Goal: Task Accomplishment & Management: Complete application form

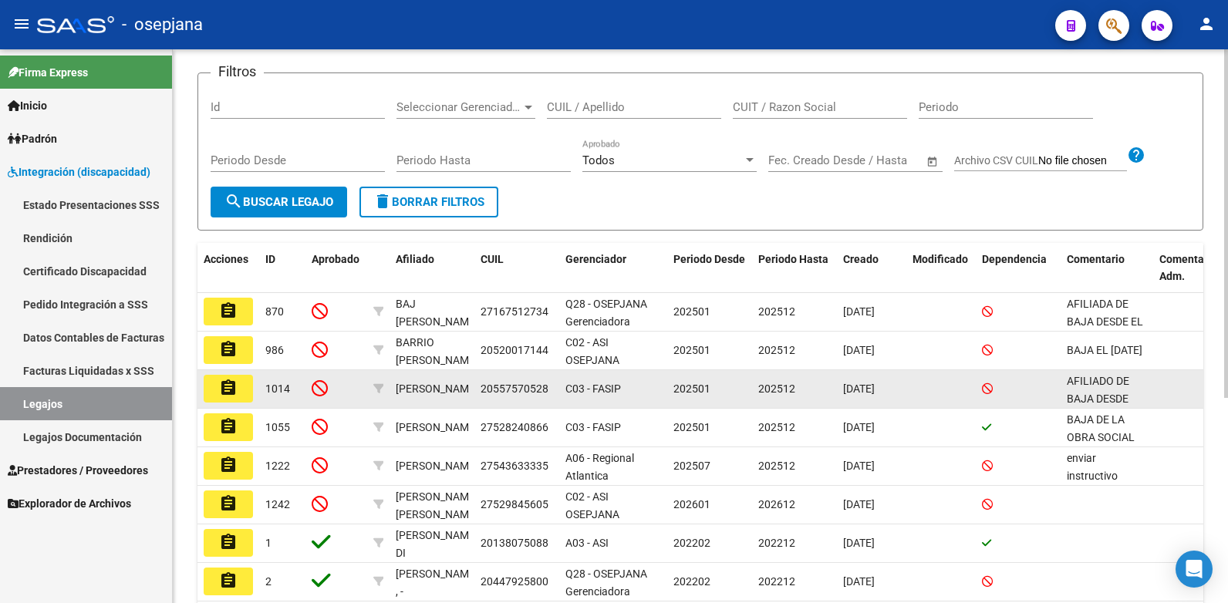
scroll to position [154, 0]
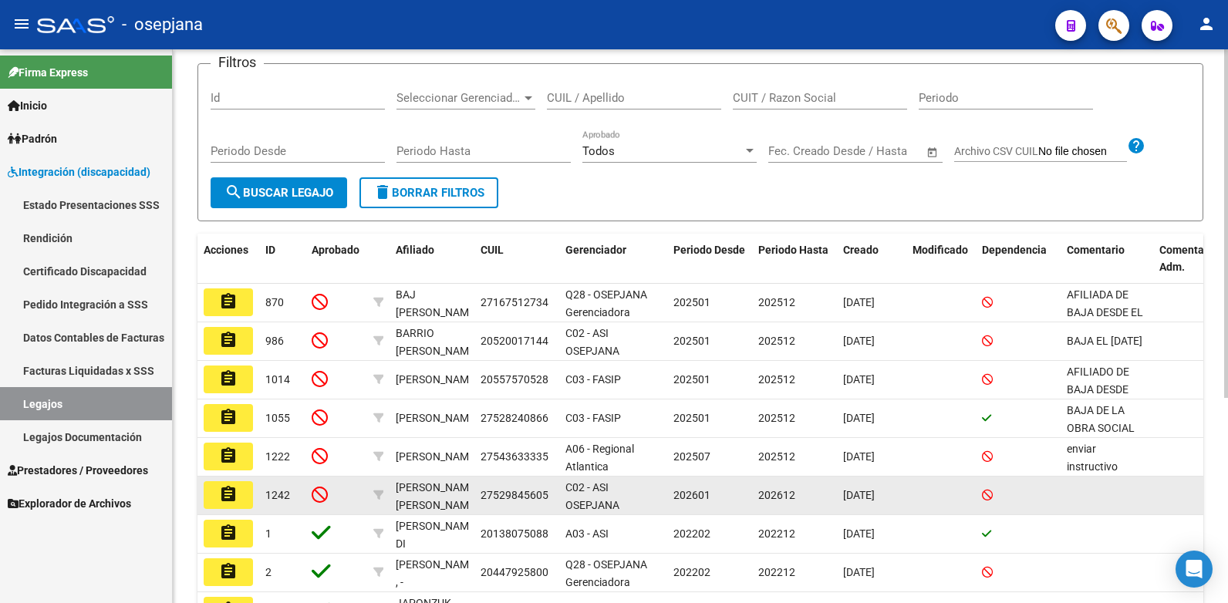
click at [243, 501] on button "assignment" at bounding box center [228, 495] width 49 height 28
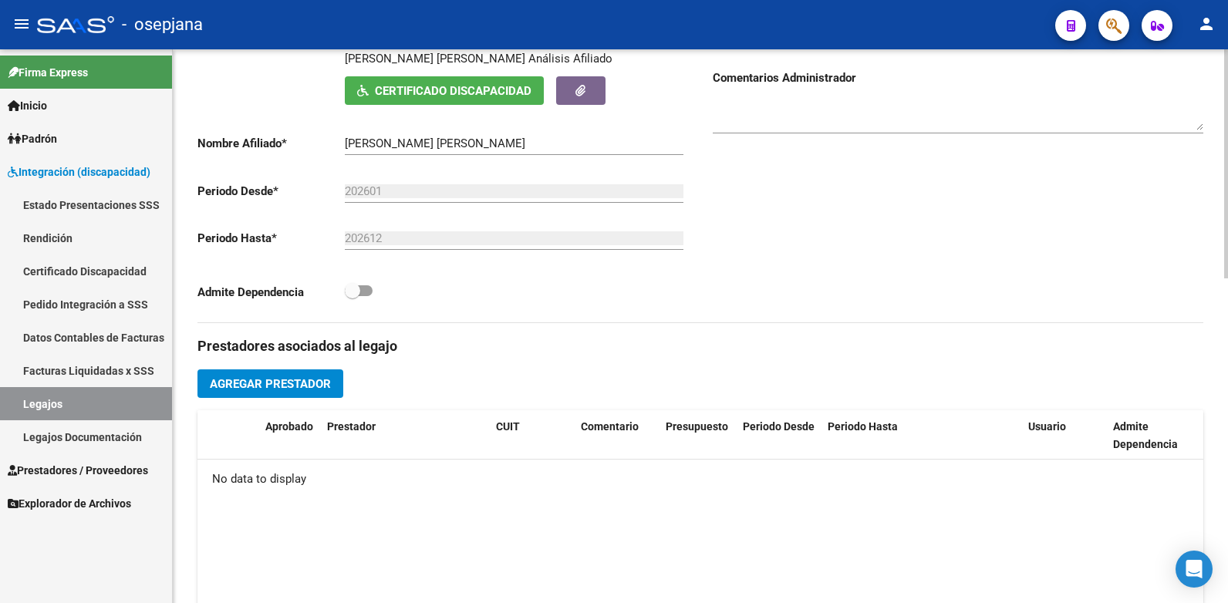
scroll to position [784, 0]
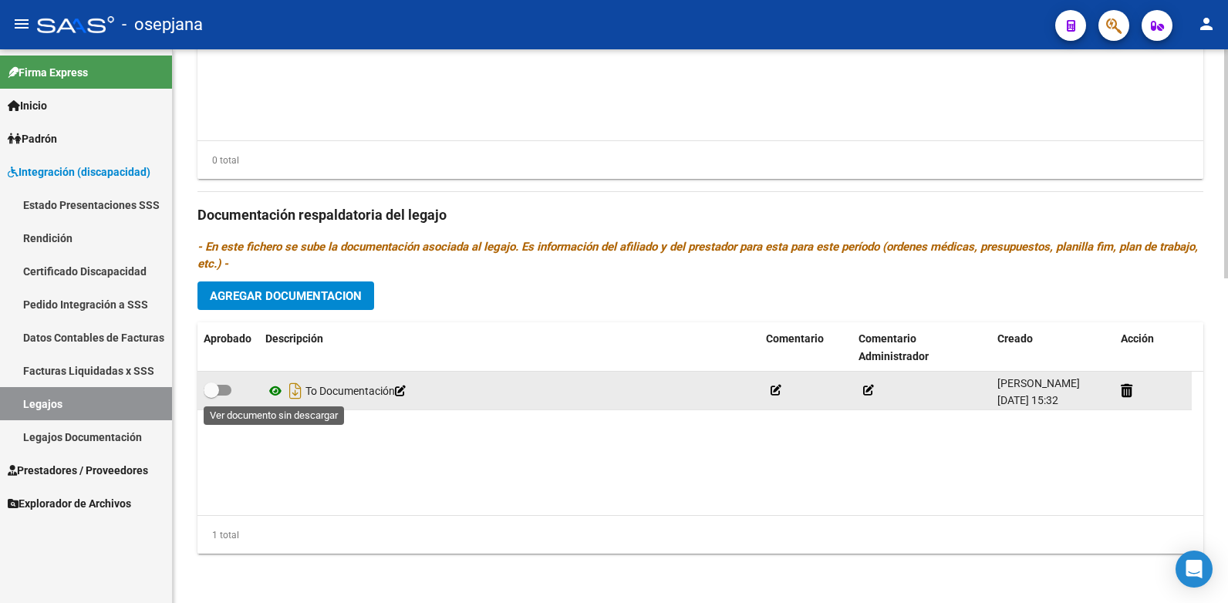
click at [271, 392] on icon at bounding box center [275, 391] width 20 height 19
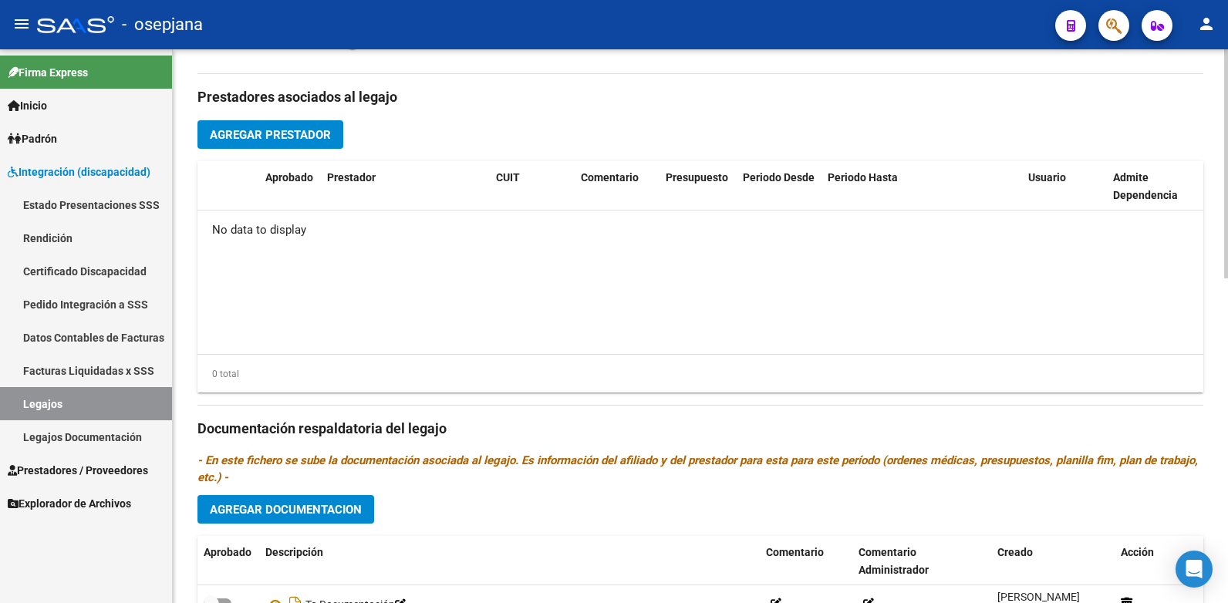
scroll to position [476, 0]
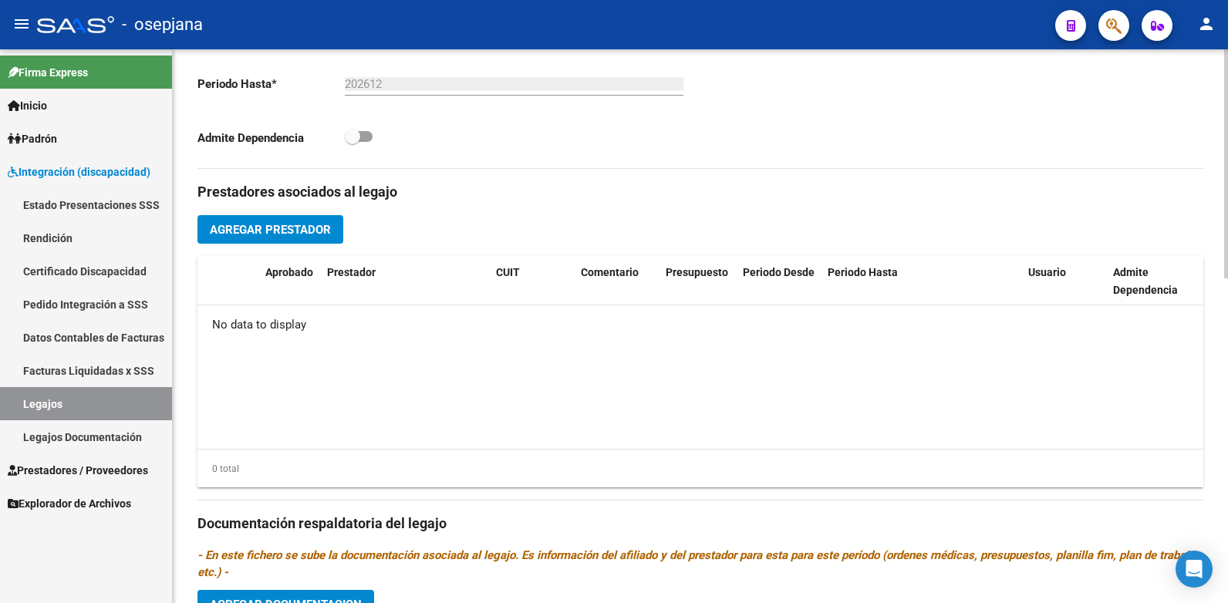
drag, startPoint x: 54, startPoint y: 402, endPoint x: 185, endPoint y: 385, distance: 132.3
click at [54, 402] on link "Legajos" at bounding box center [86, 403] width 172 height 33
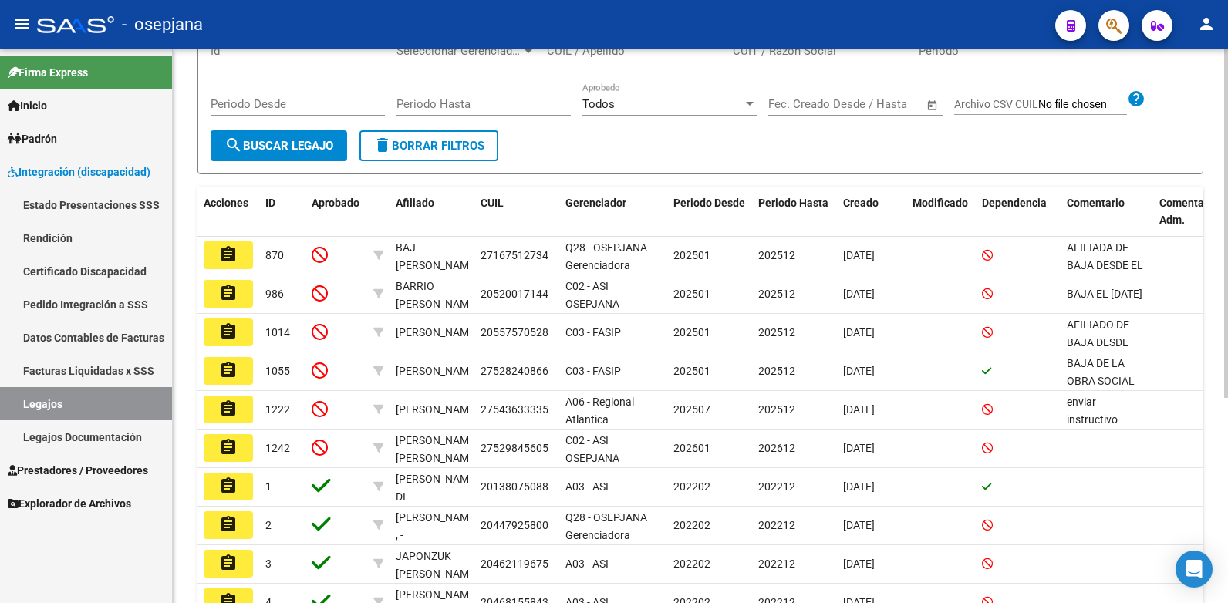
scroll to position [231, 0]
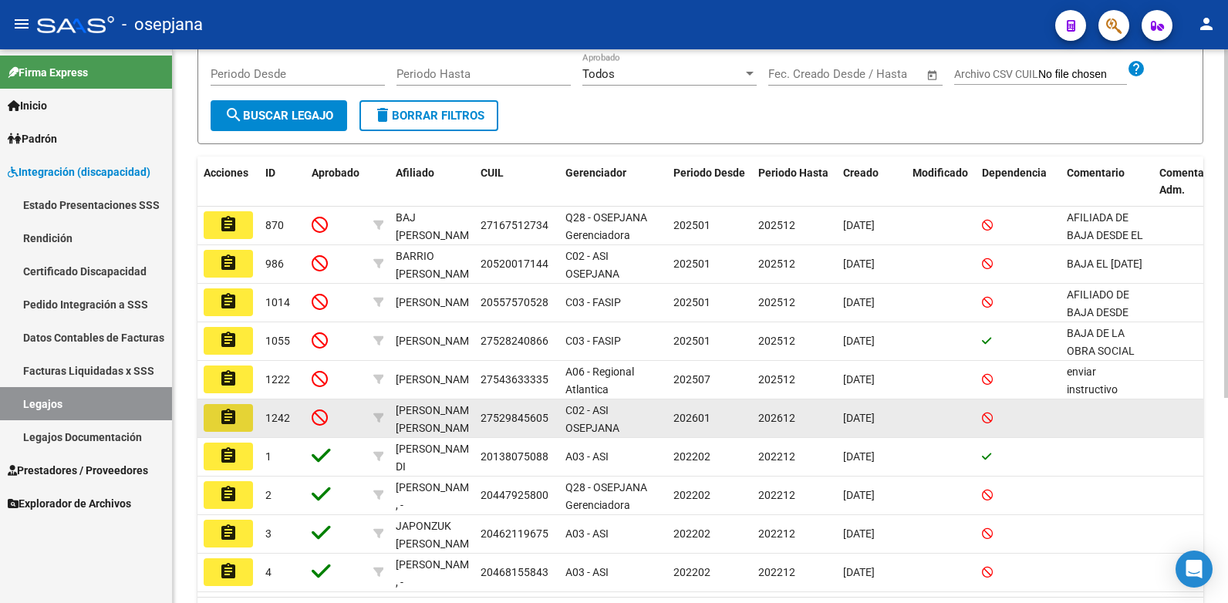
click at [231, 423] on mat-icon "assignment" at bounding box center [228, 417] width 19 height 19
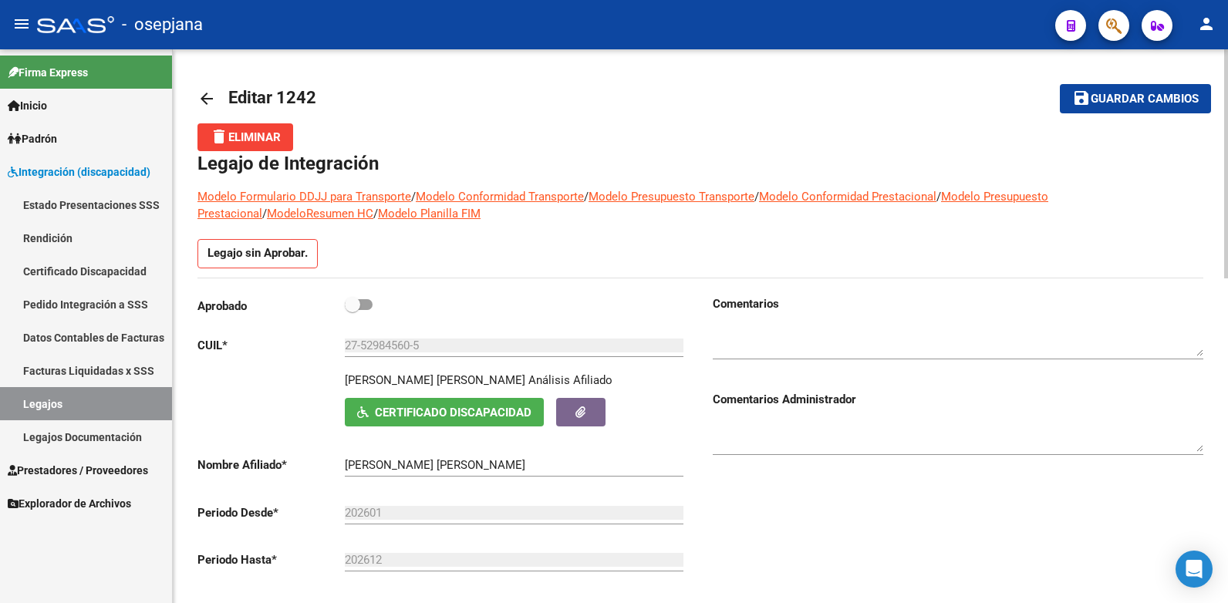
click at [763, 322] on div at bounding box center [957, 335] width 490 height 47
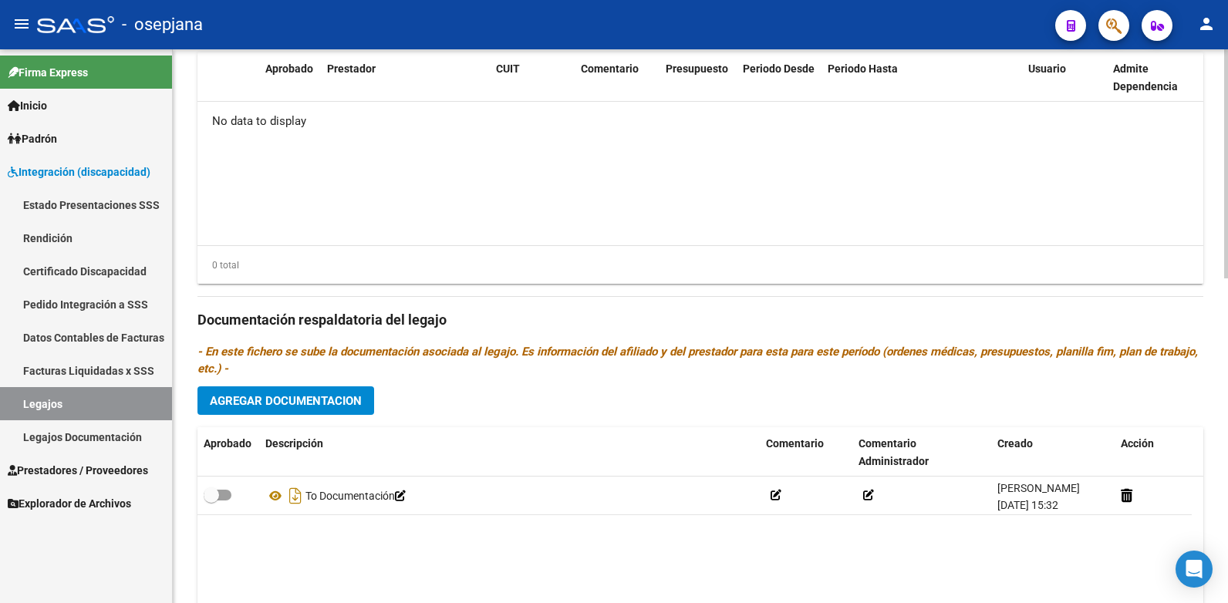
scroll to position [784, 0]
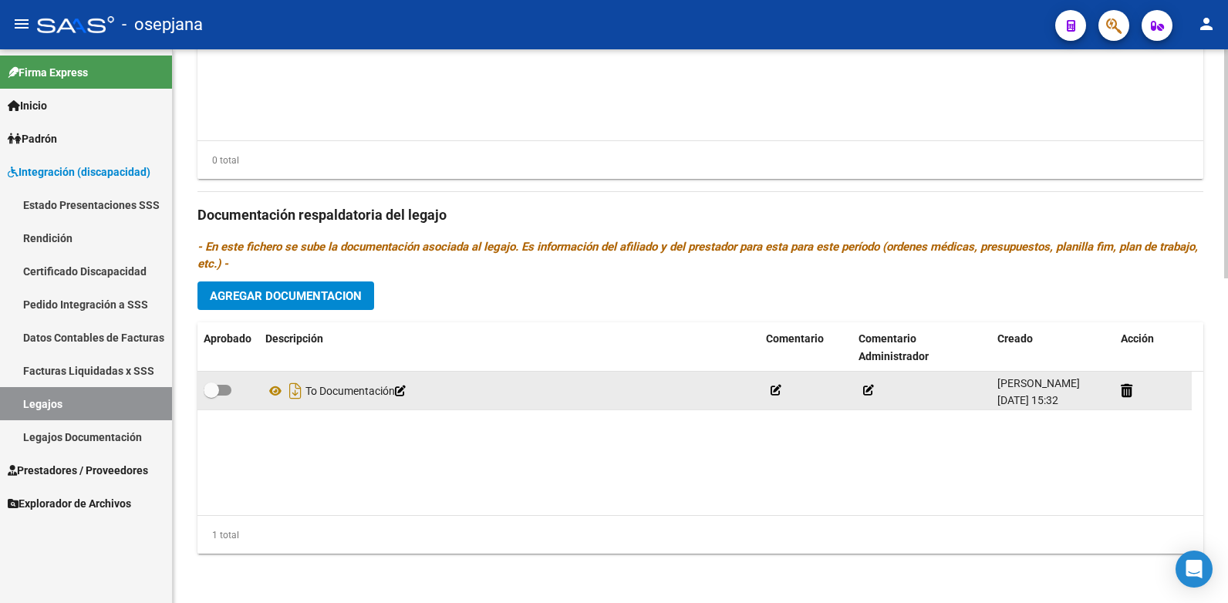
type textarea "SOLICITAR CUE PARA CODIGO 86 O COMUNICARSE CON EL AFILIADO Y CONSULTAR SI TIENE…"
drag, startPoint x: 227, startPoint y: 396, endPoint x: 285, endPoint y: 392, distance: 58.7
click at [226, 396] on label at bounding box center [218, 390] width 28 height 19
click at [211, 396] on input "checkbox" at bounding box center [211, 396] width 1 height 1
checkbox input "true"
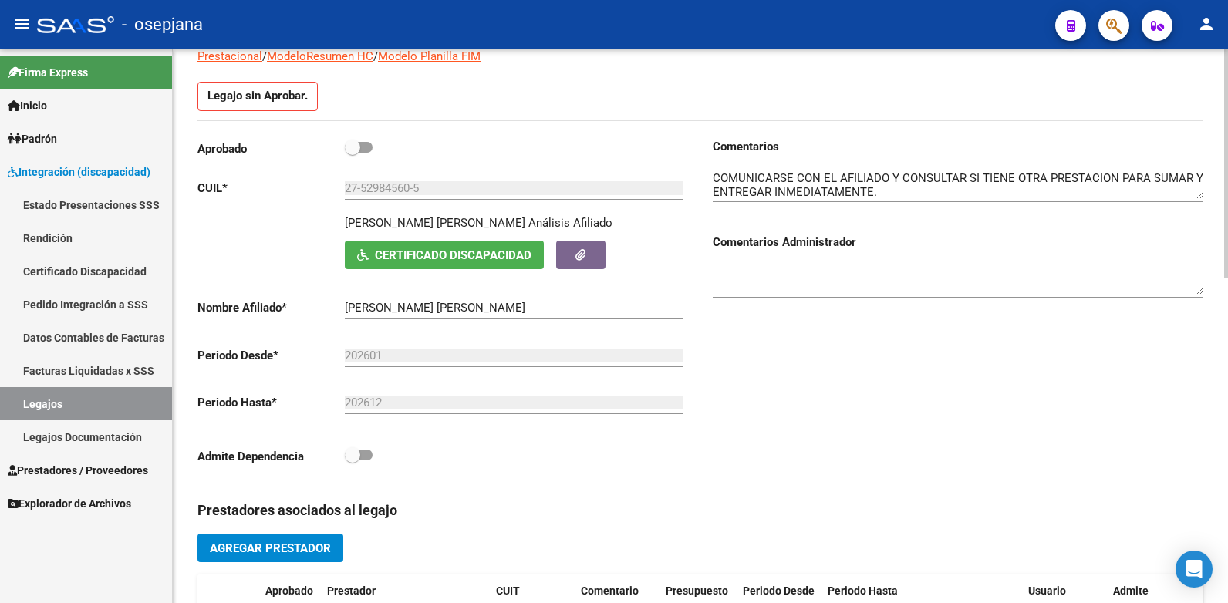
scroll to position [0, 0]
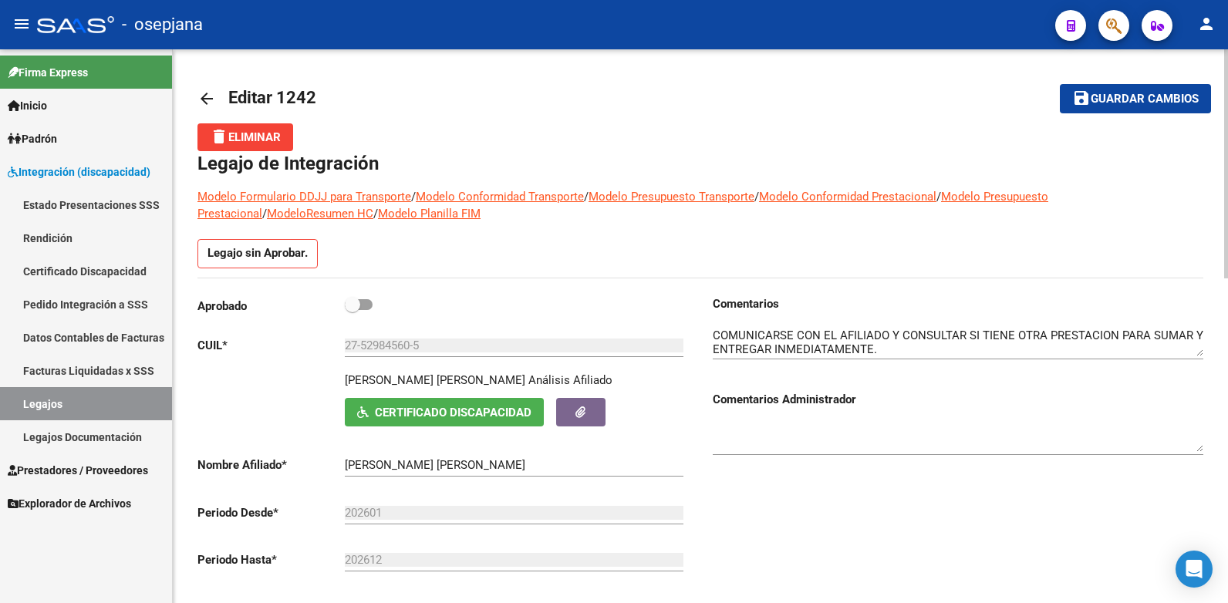
click at [362, 303] on span at bounding box center [359, 304] width 28 height 11
click at [352, 310] on input "checkbox" at bounding box center [352, 310] width 1 height 1
checkbox input "true"
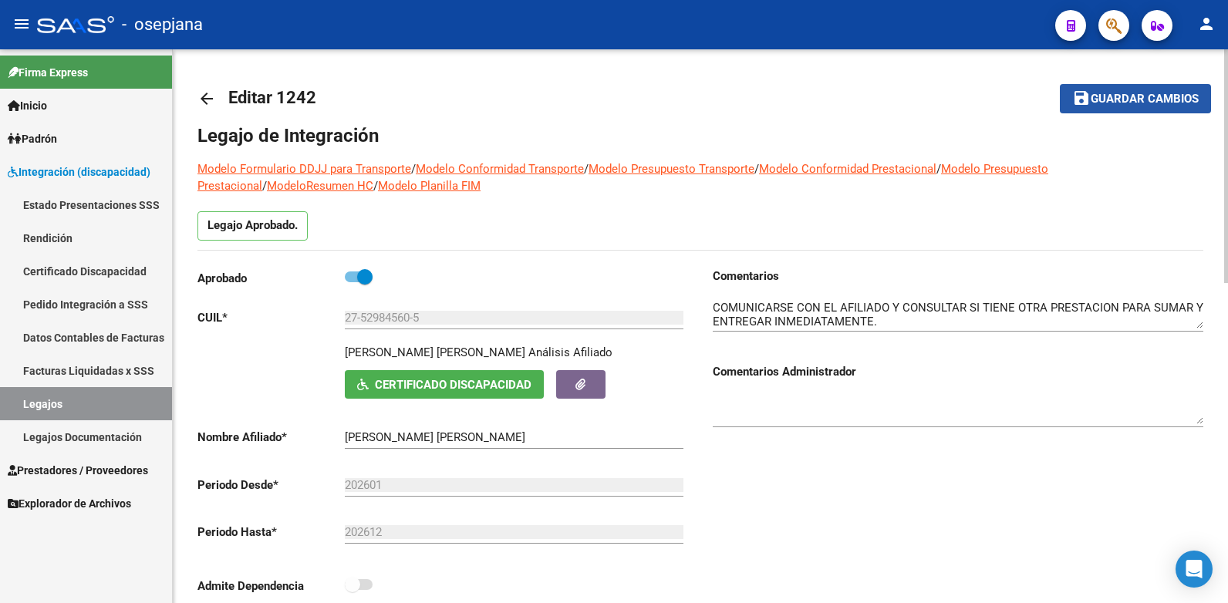
click at [1147, 99] on span "Guardar cambios" at bounding box center [1144, 100] width 108 height 14
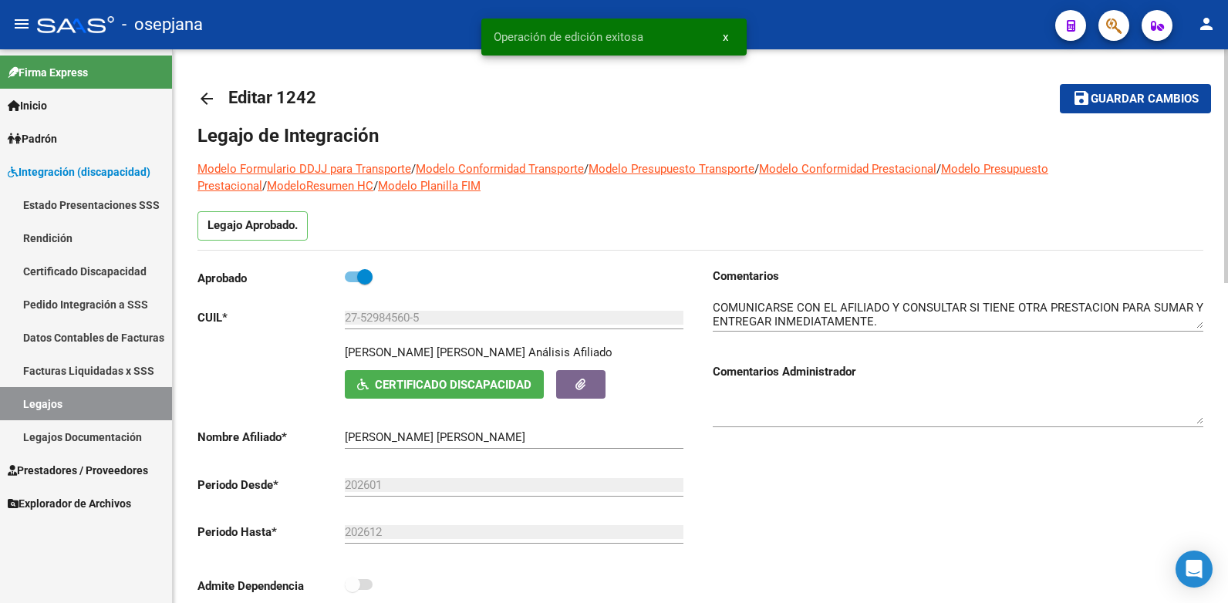
click at [211, 98] on mat-icon "arrow_back" at bounding box center [206, 98] width 19 height 19
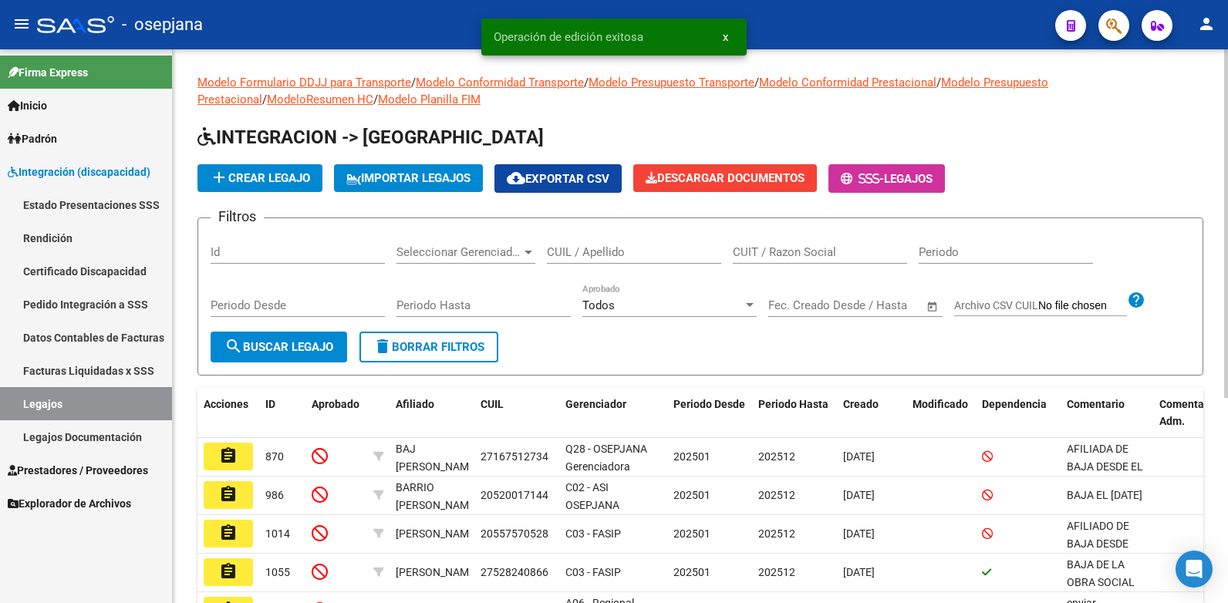
click at [598, 249] on input "CUIL / Apellido" at bounding box center [634, 252] width 174 height 14
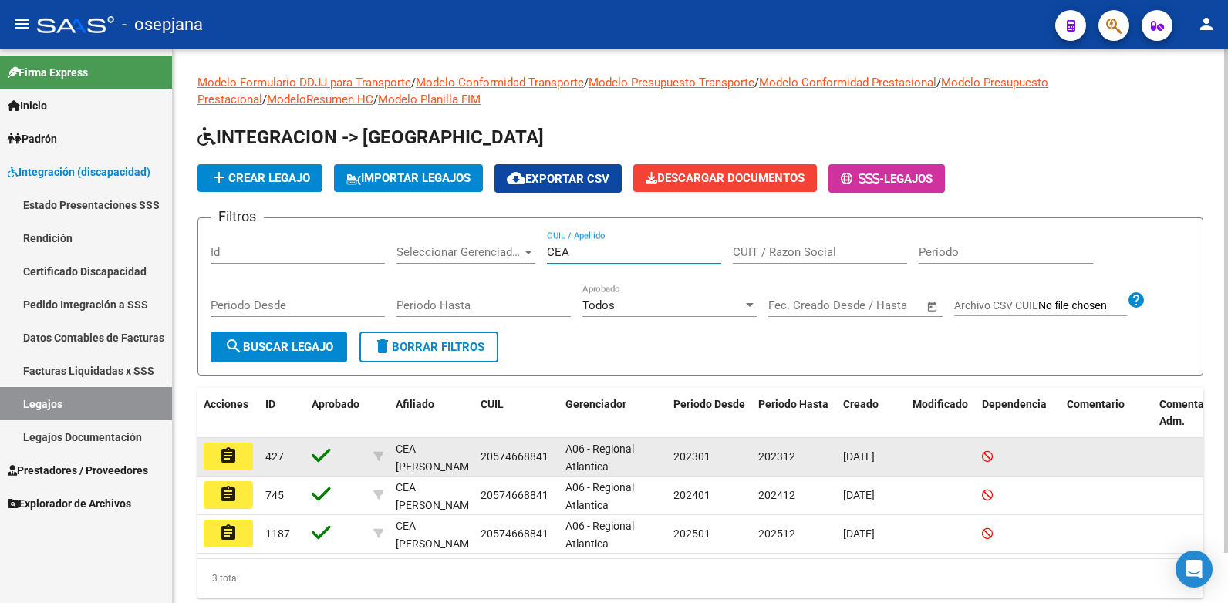
type input "CEA"
click at [227, 454] on mat-icon "assignment" at bounding box center [228, 455] width 19 height 19
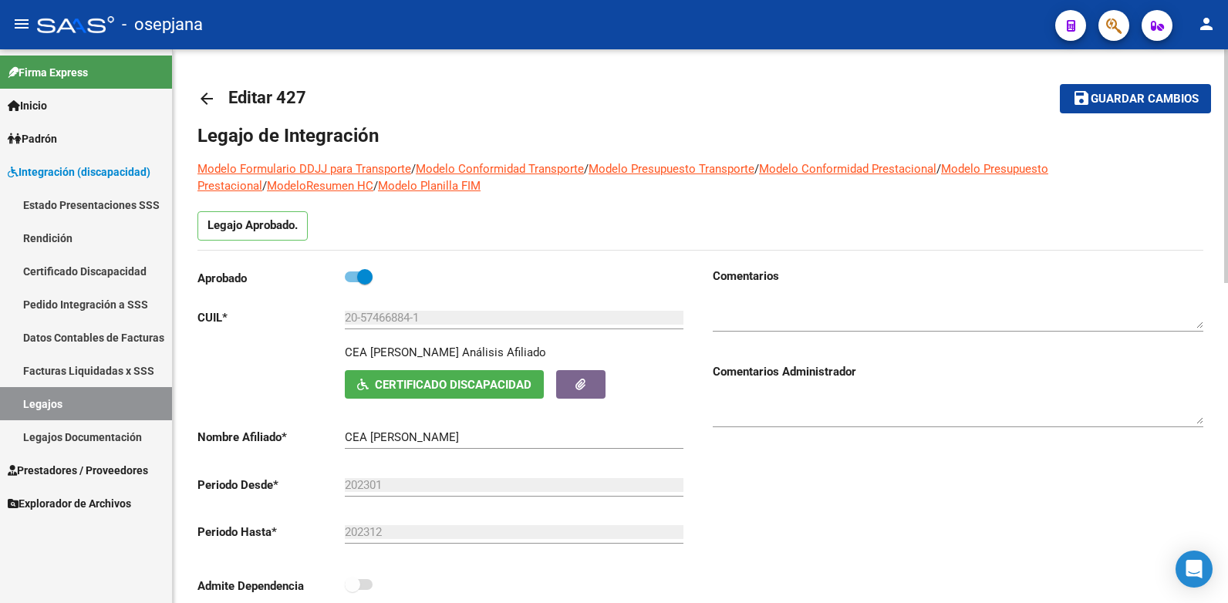
click at [205, 96] on mat-icon "arrow_back" at bounding box center [206, 98] width 19 height 19
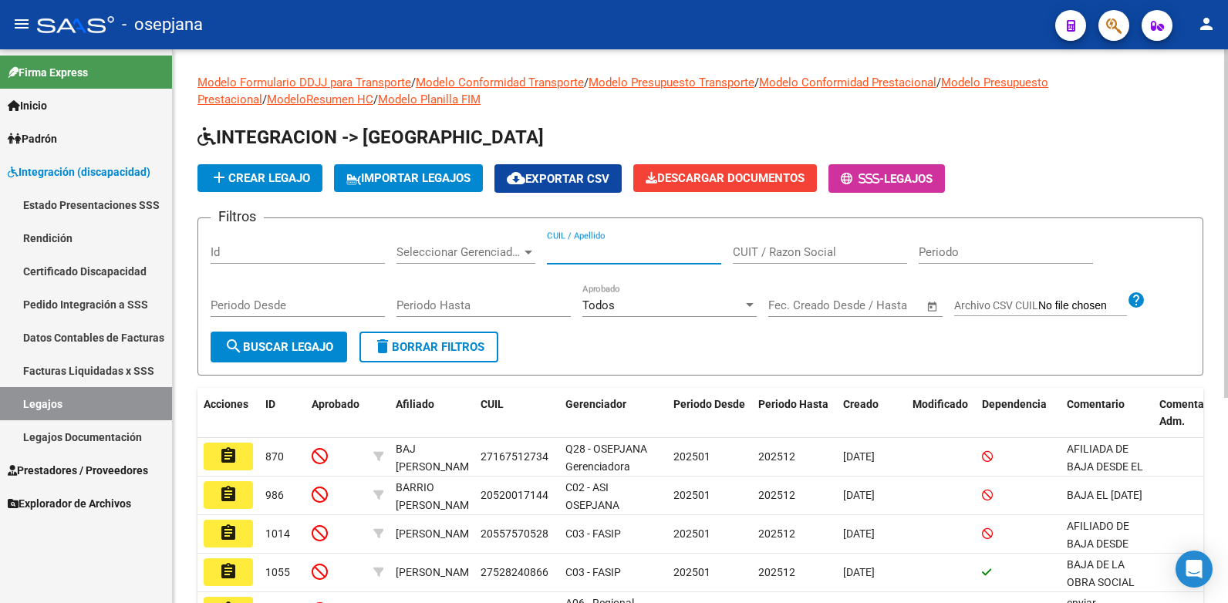
click at [595, 253] on input "CUIL / Apellido" at bounding box center [634, 252] width 174 height 14
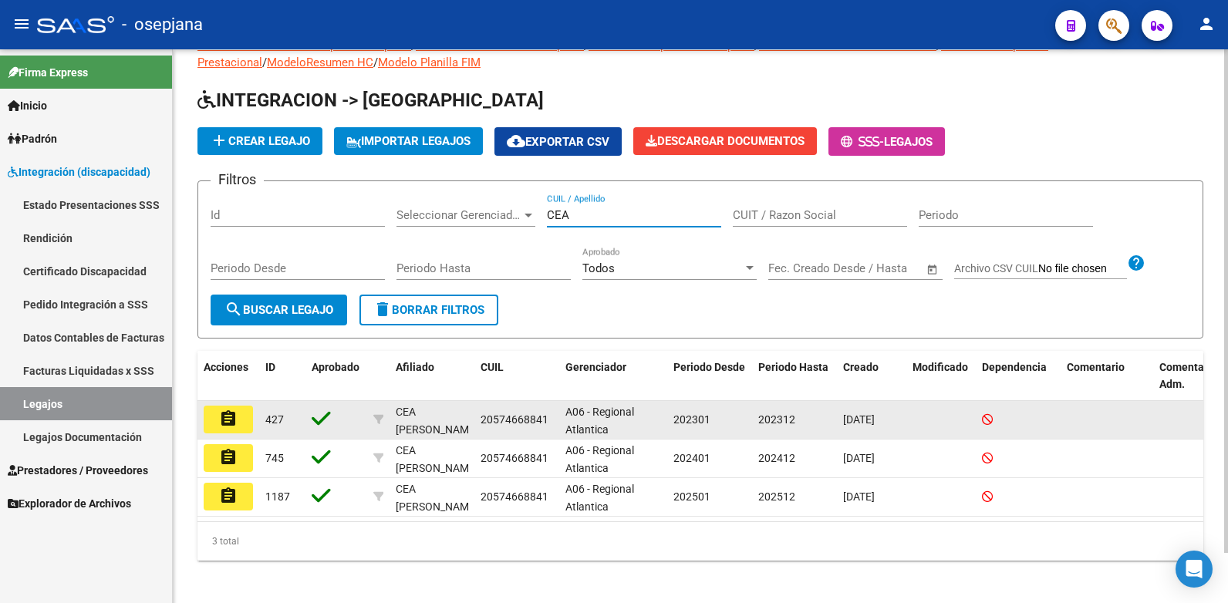
scroll to position [56, 0]
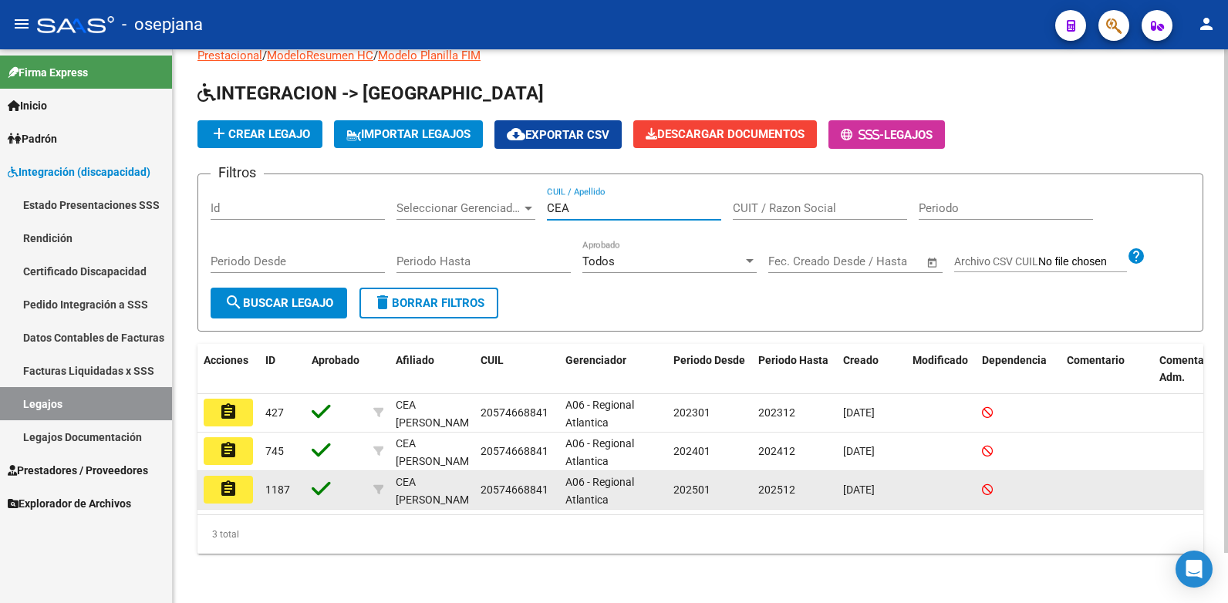
type input "CEA"
click at [235, 480] on mat-icon "assignment" at bounding box center [228, 489] width 19 height 19
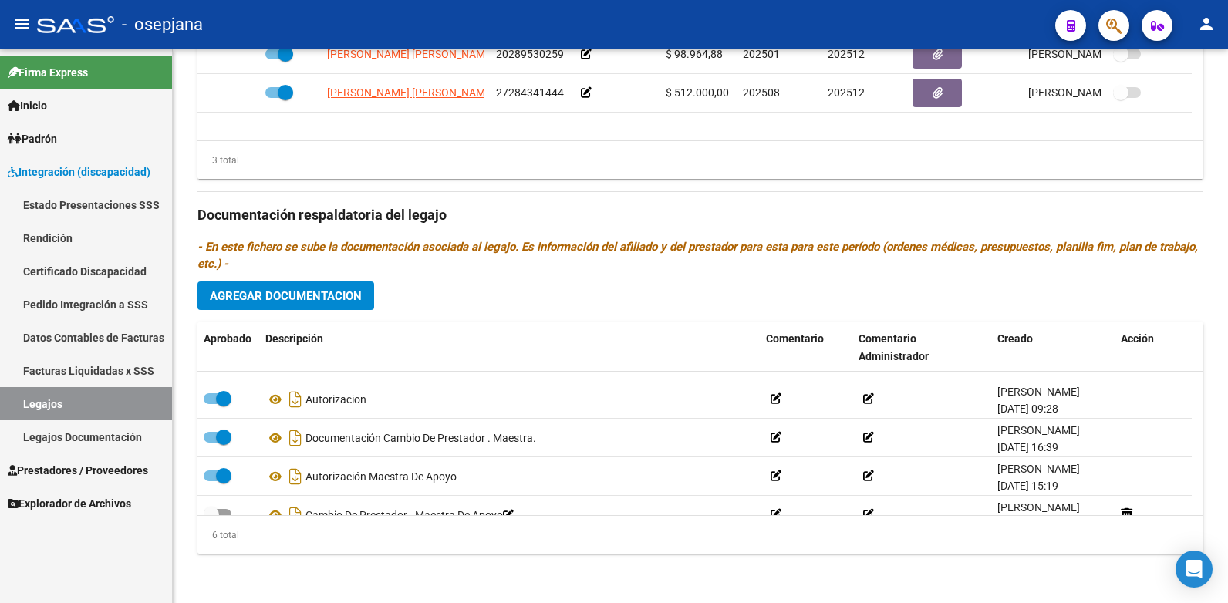
scroll to position [93, 0]
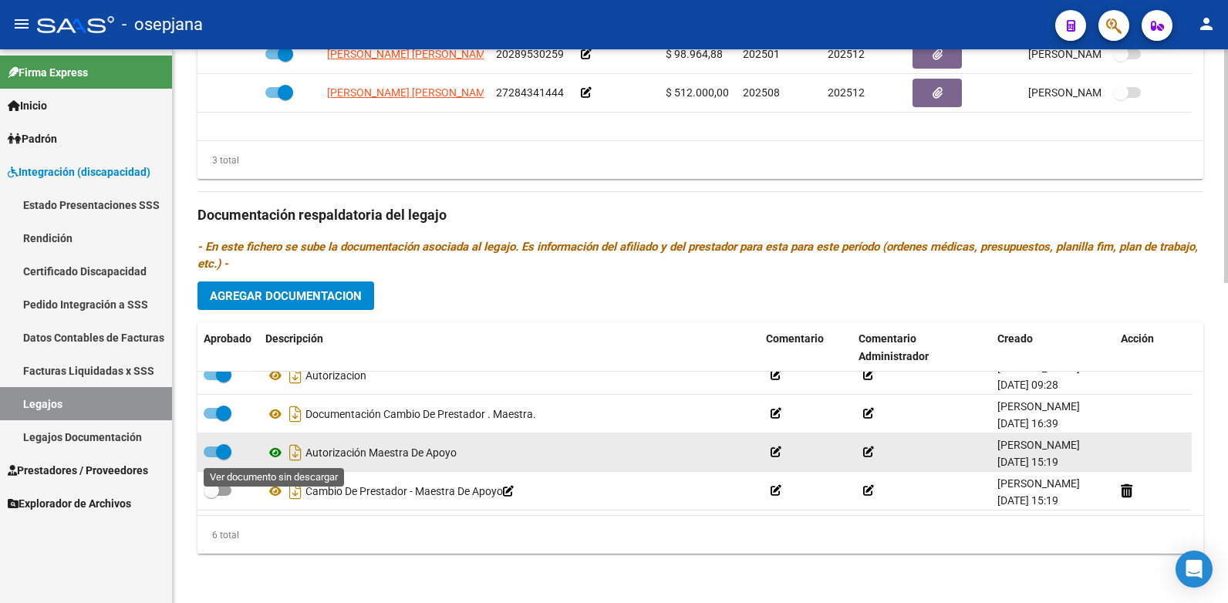
click at [271, 452] on icon at bounding box center [275, 452] width 20 height 19
click at [271, 454] on icon at bounding box center [275, 452] width 20 height 19
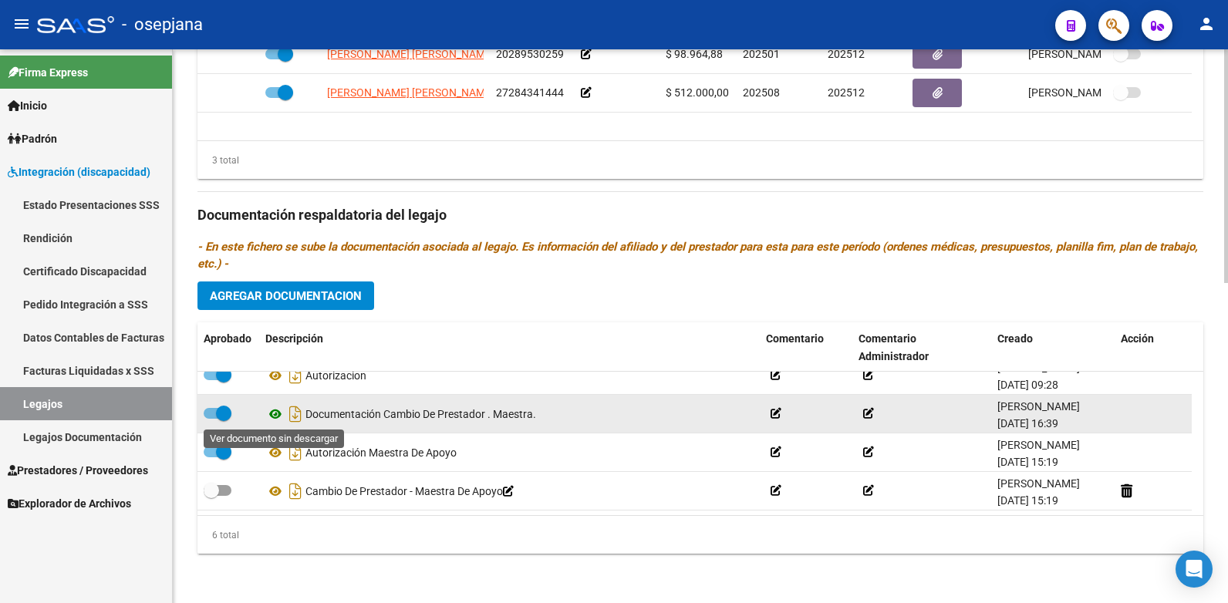
click at [278, 418] on icon at bounding box center [275, 414] width 20 height 19
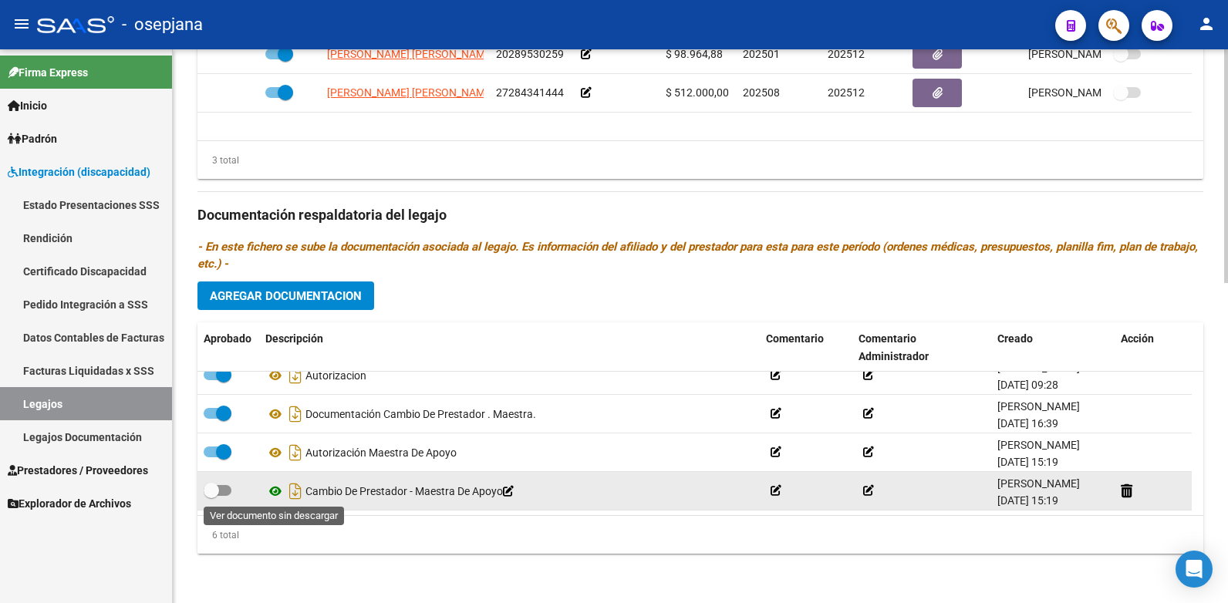
click at [274, 492] on icon at bounding box center [275, 491] width 20 height 19
click at [221, 489] on span at bounding box center [218, 490] width 28 height 11
click at [211, 496] on input "checkbox" at bounding box center [211, 496] width 1 height 1
checkbox input "true"
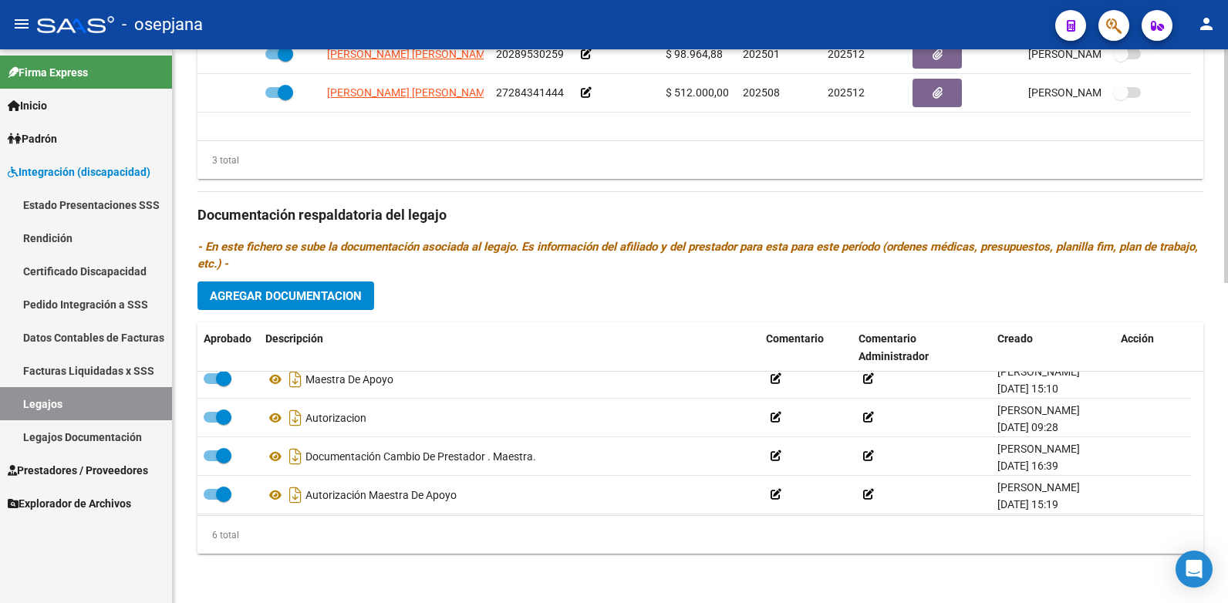
scroll to position [77, 0]
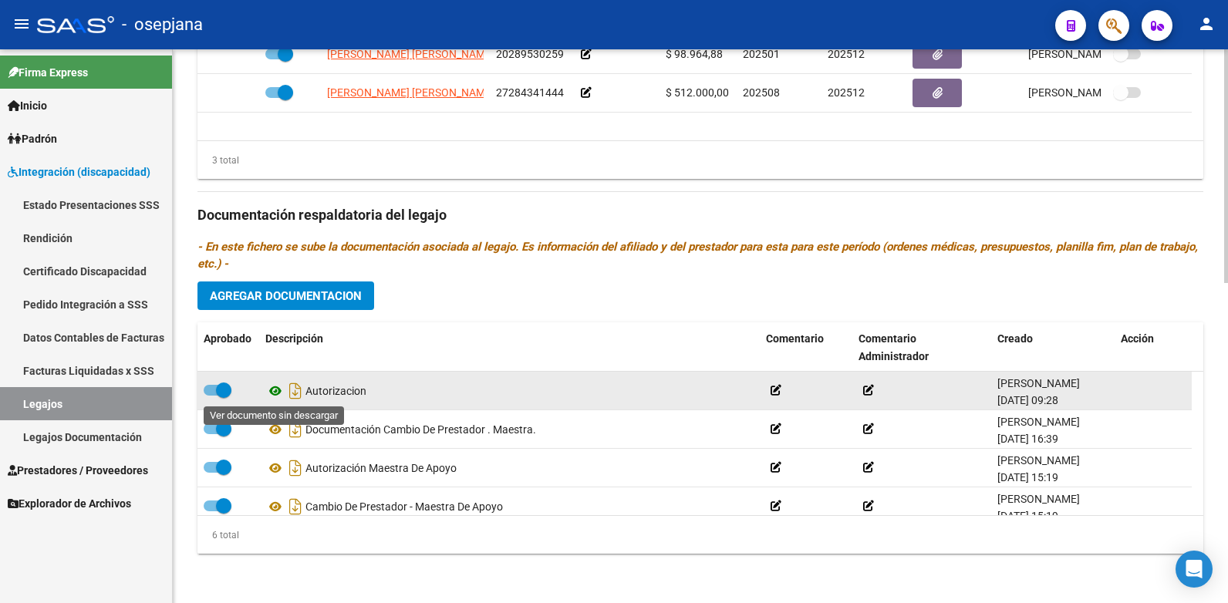
click at [274, 395] on icon at bounding box center [275, 391] width 20 height 19
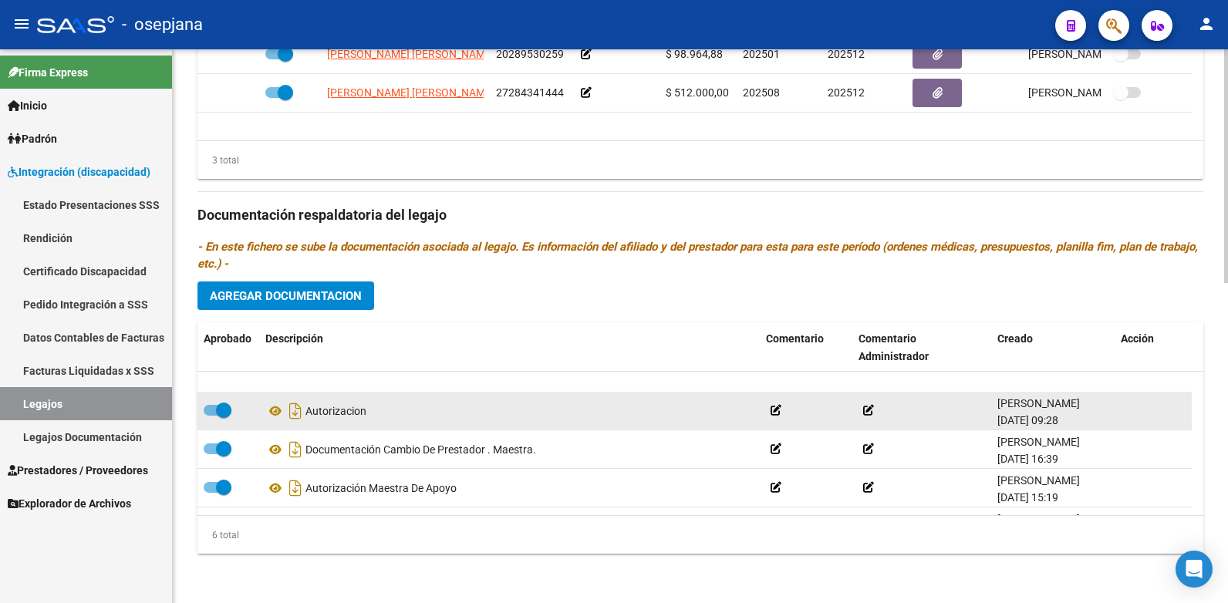
scroll to position [93, 0]
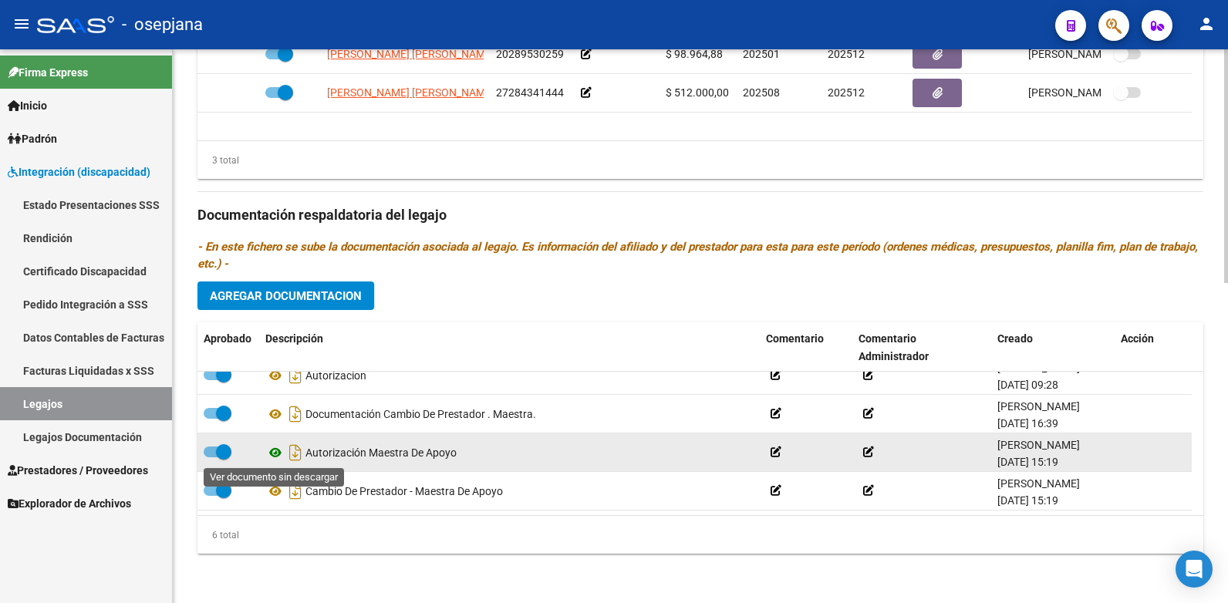
click at [277, 454] on icon at bounding box center [275, 452] width 20 height 19
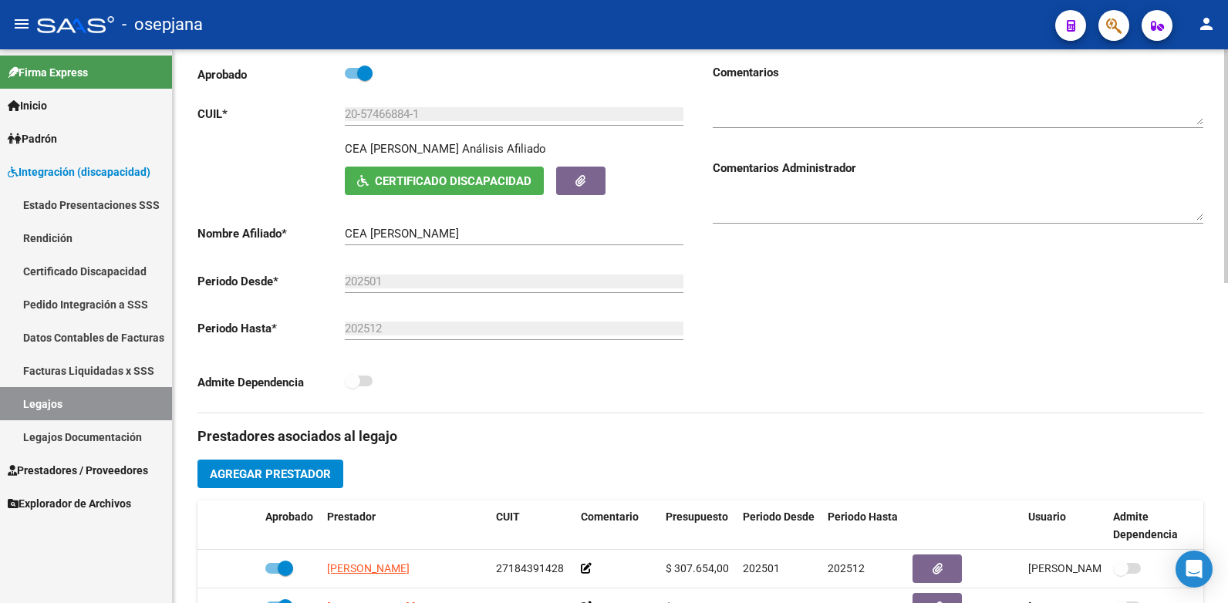
scroll to position [0, 0]
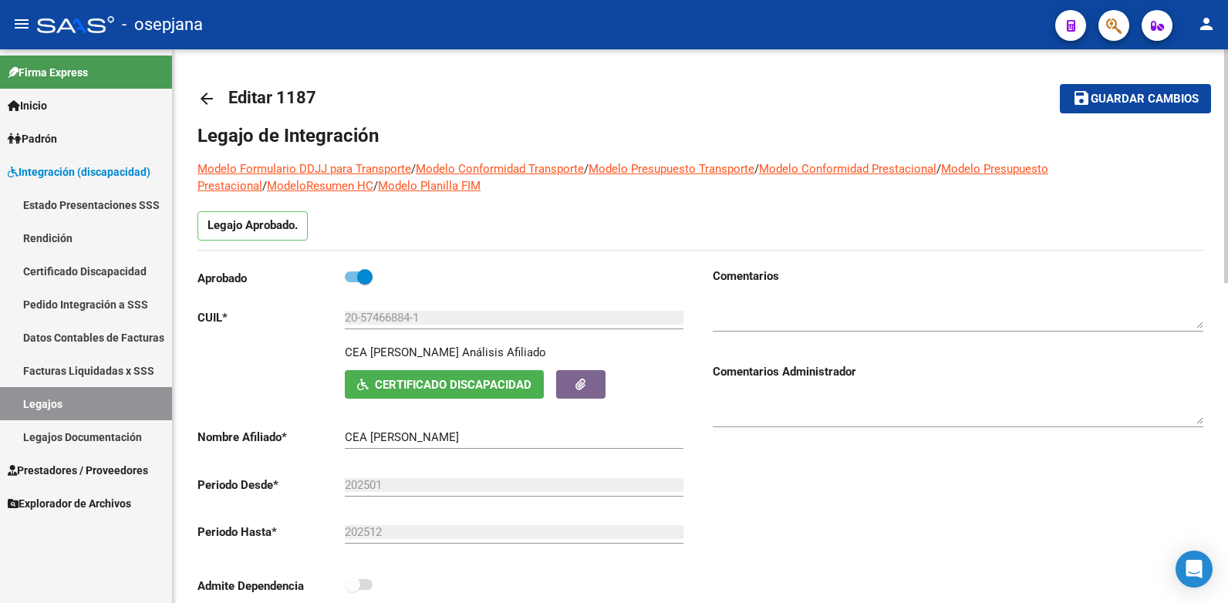
click at [1109, 104] on span "Guardar cambios" at bounding box center [1144, 100] width 108 height 14
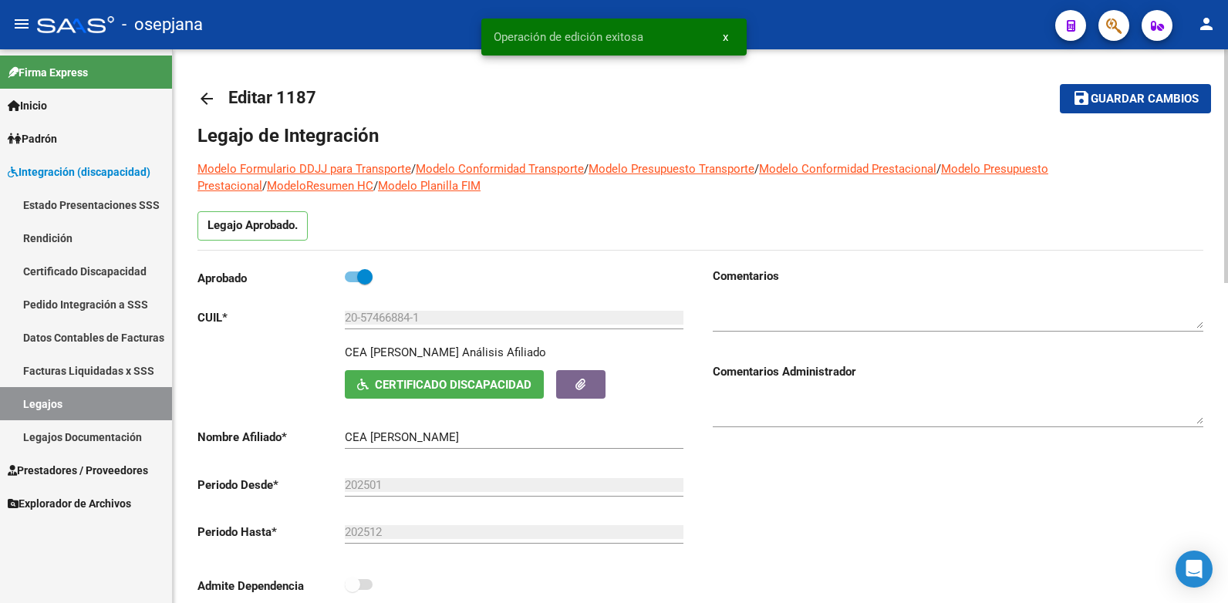
click at [202, 93] on mat-icon "arrow_back" at bounding box center [206, 98] width 19 height 19
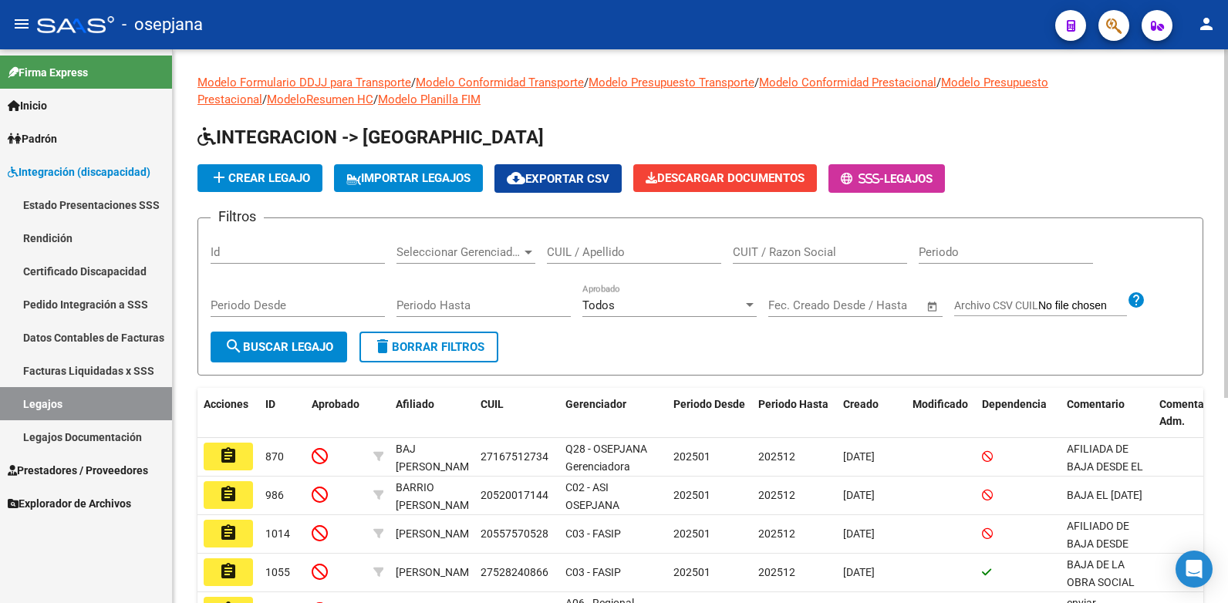
click at [582, 253] on input "CUIL / Apellido" at bounding box center [634, 252] width 174 height 14
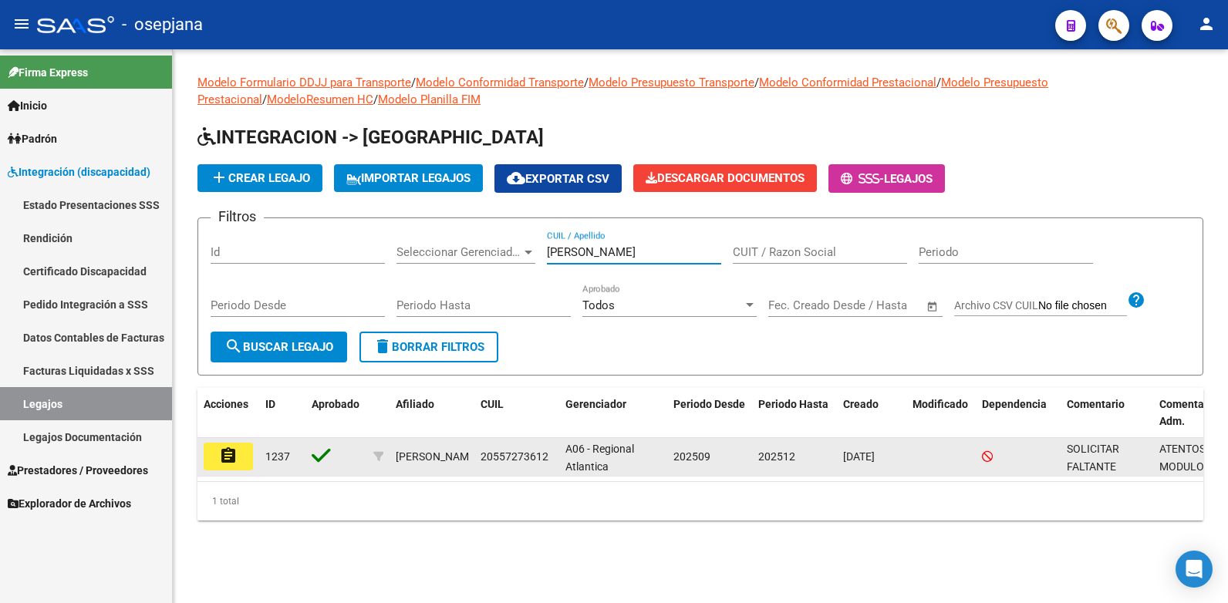
type input "[PERSON_NAME]"
click at [231, 459] on mat-icon "assignment" at bounding box center [228, 455] width 19 height 19
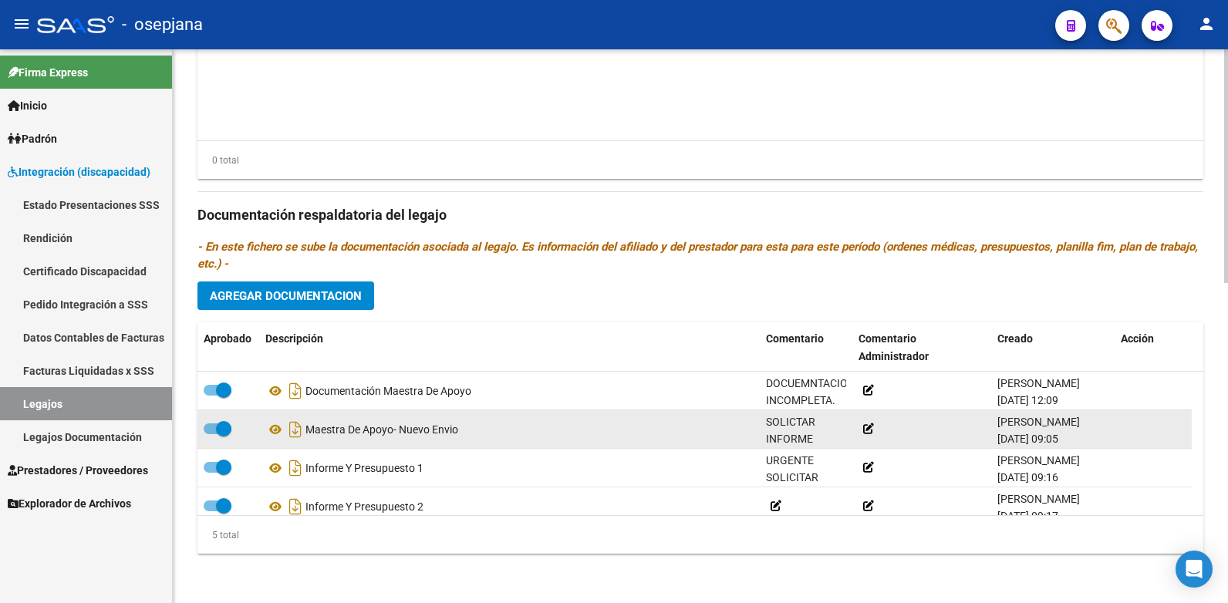
click at [787, 425] on span "SOLICTAR INFORME ESCOLAR JUSTIFICANDO EL PEDIDO DE MAESTRA DE APOYO DURANTE LA …" at bounding box center [811, 615] width 91 height 399
click at [836, 441] on icon at bounding box center [830, 436] width 11 height 11
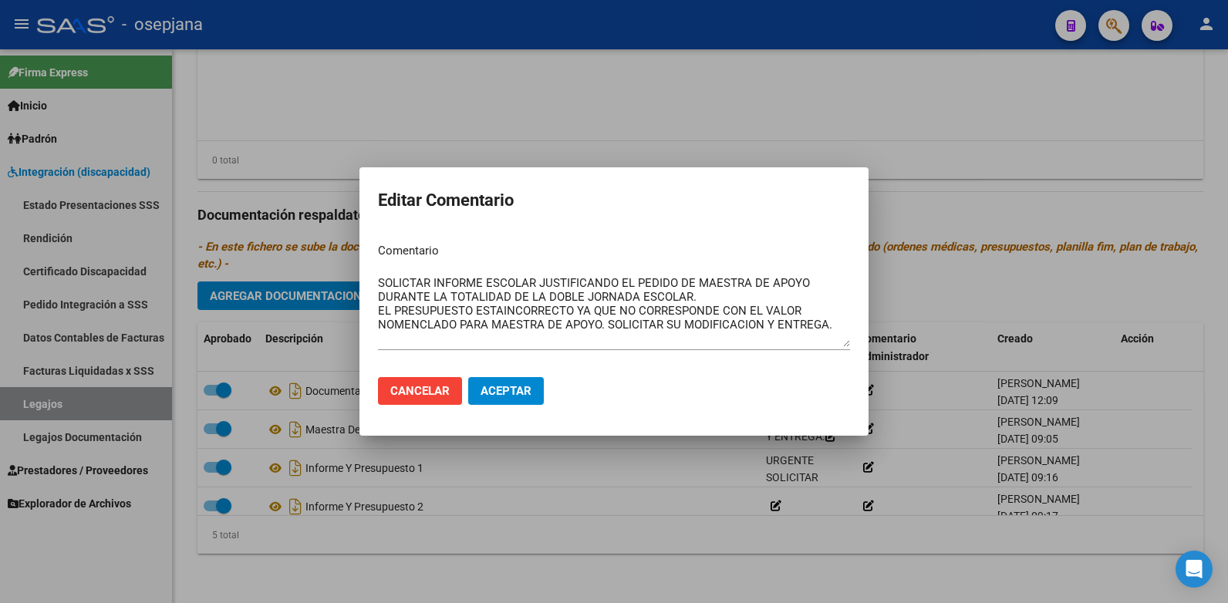
click at [691, 557] on div at bounding box center [614, 301] width 1228 height 603
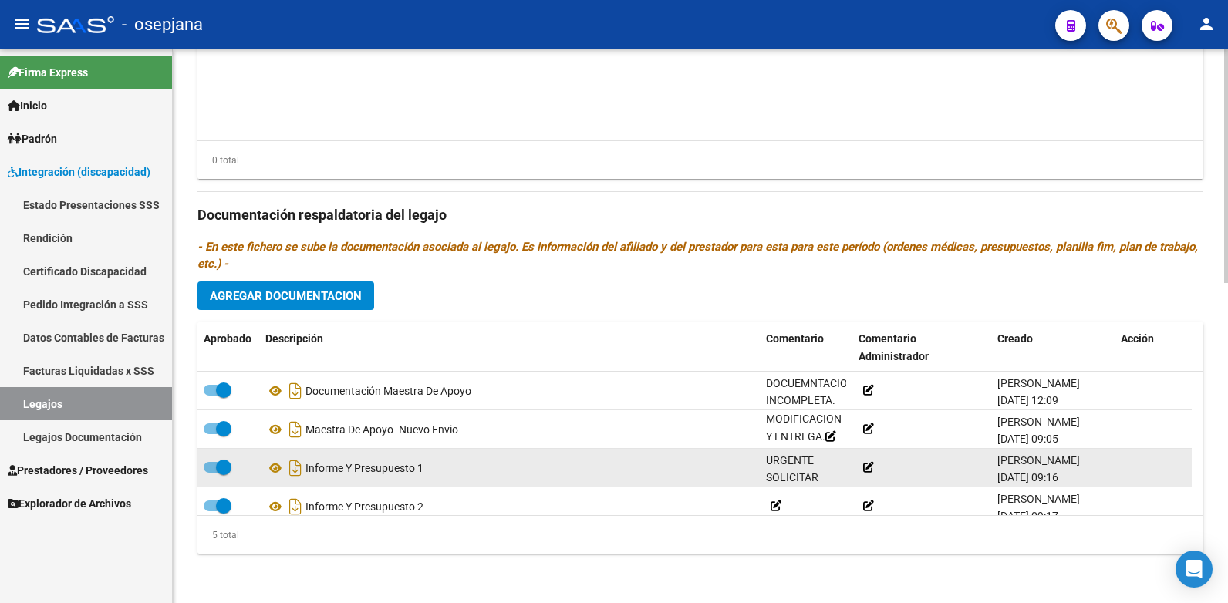
click at [822, 477] on icon at bounding box center [817, 475] width 11 height 11
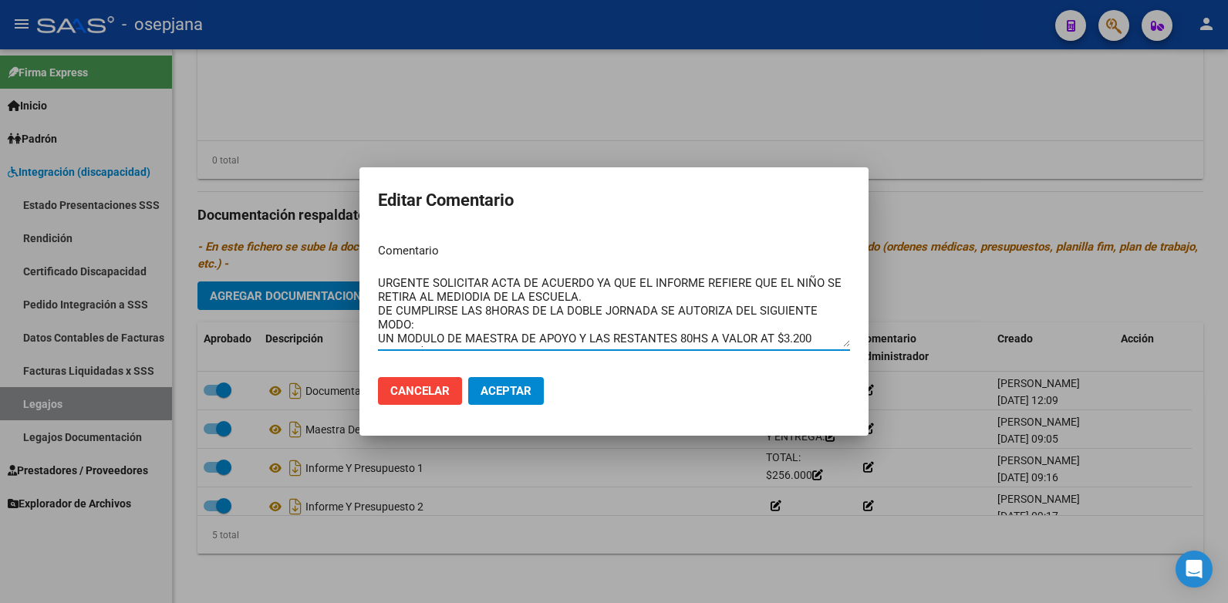
scroll to position [14, 0]
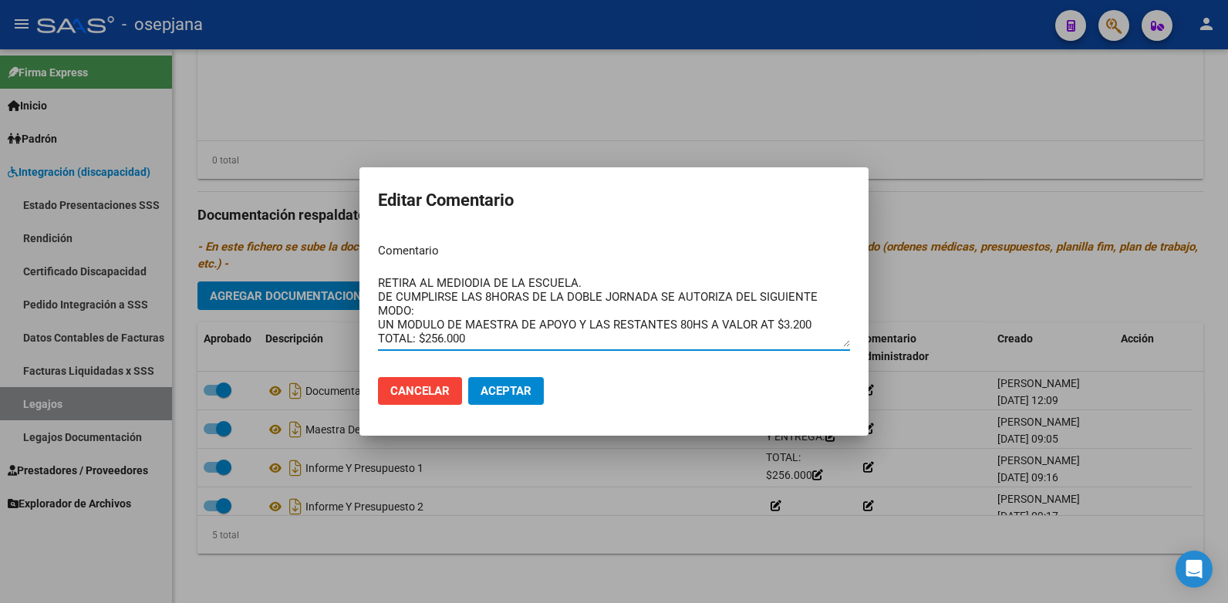
click at [548, 539] on div at bounding box center [614, 301] width 1228 height 603
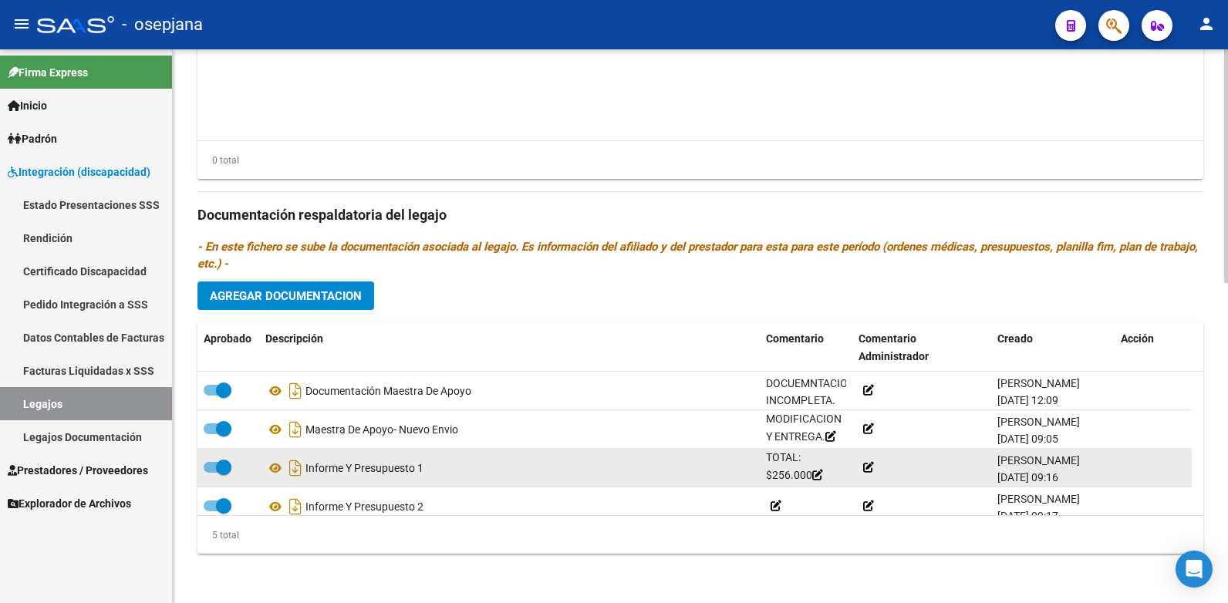
scroll to position [54, 0]
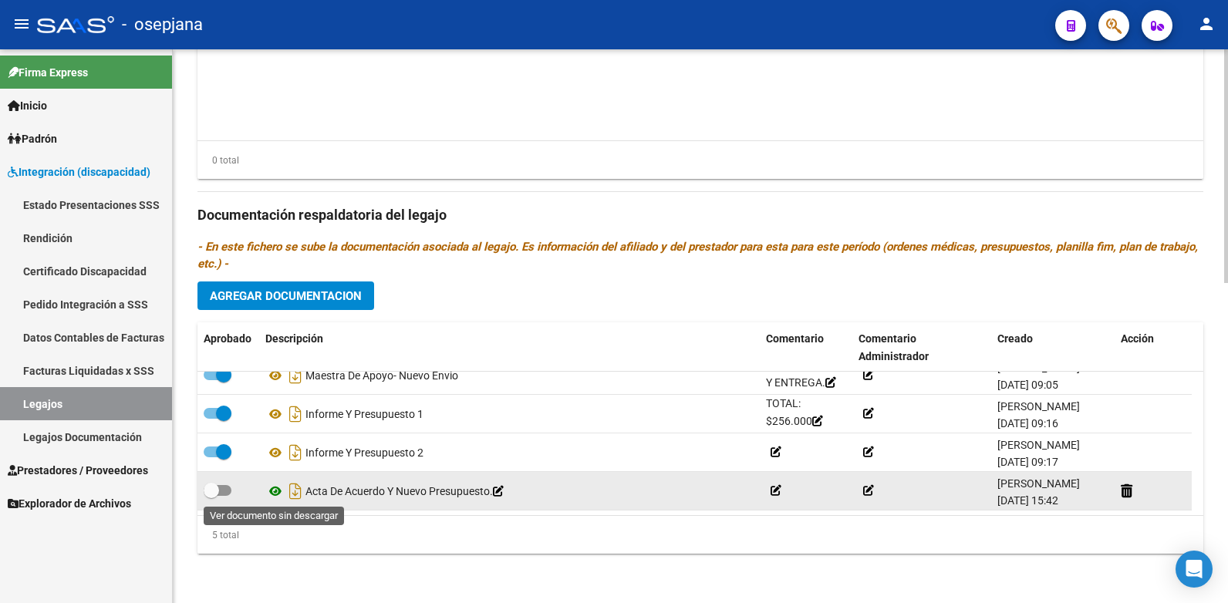
click at [278, 493] on icon at bounding box center [275, 491] width 20 height 19
click at [275, 486] on icon at bounding box center [275, 491] width 20 height 19
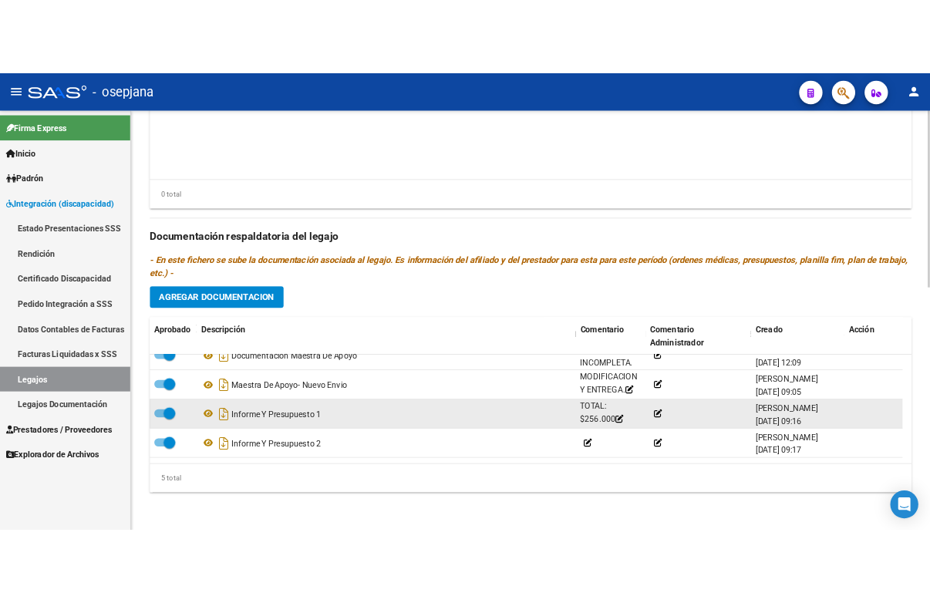
scroll to position [0, 0]
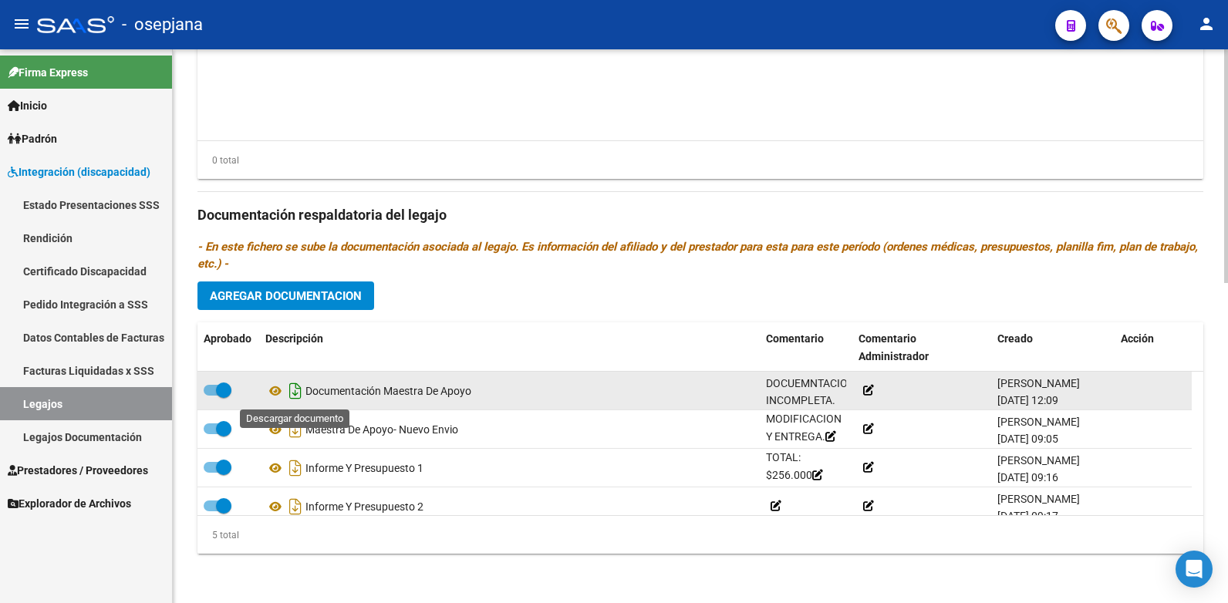
click at [288, 389] on icon "Descargar documento" at bounding box center [295, 391] width 20 height 25
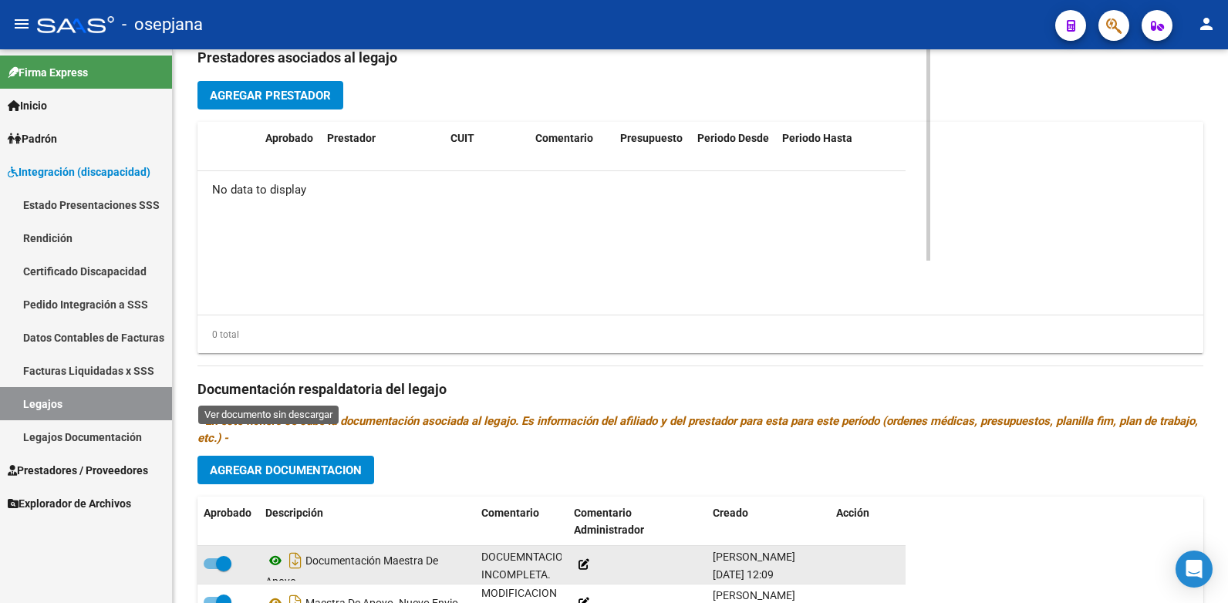
scroll to position [897, 0]
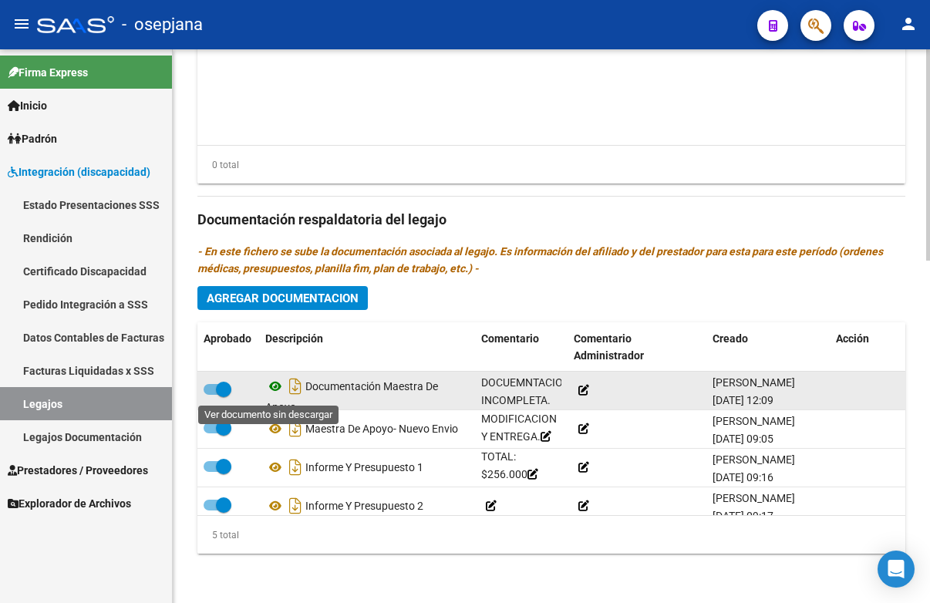
click at [268, 395] on icon at bounding box center [275, 386] width 20 height 19
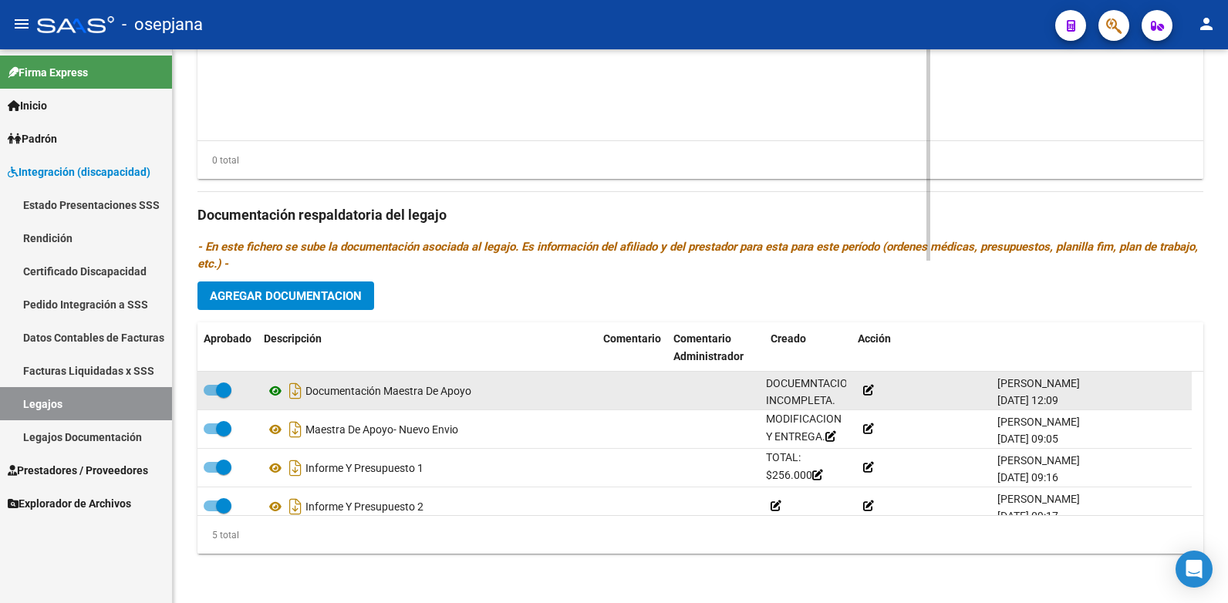
scroll to position [752, 0]
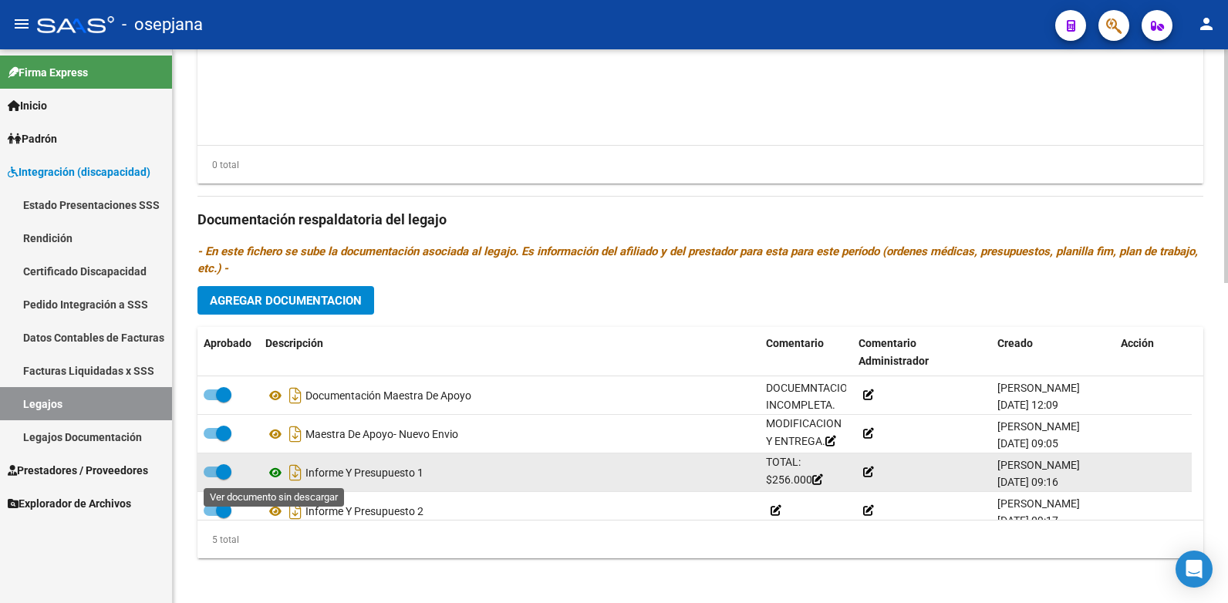
click at [274, 472] on icon at bounding box center [275, 472] width 20 height 19
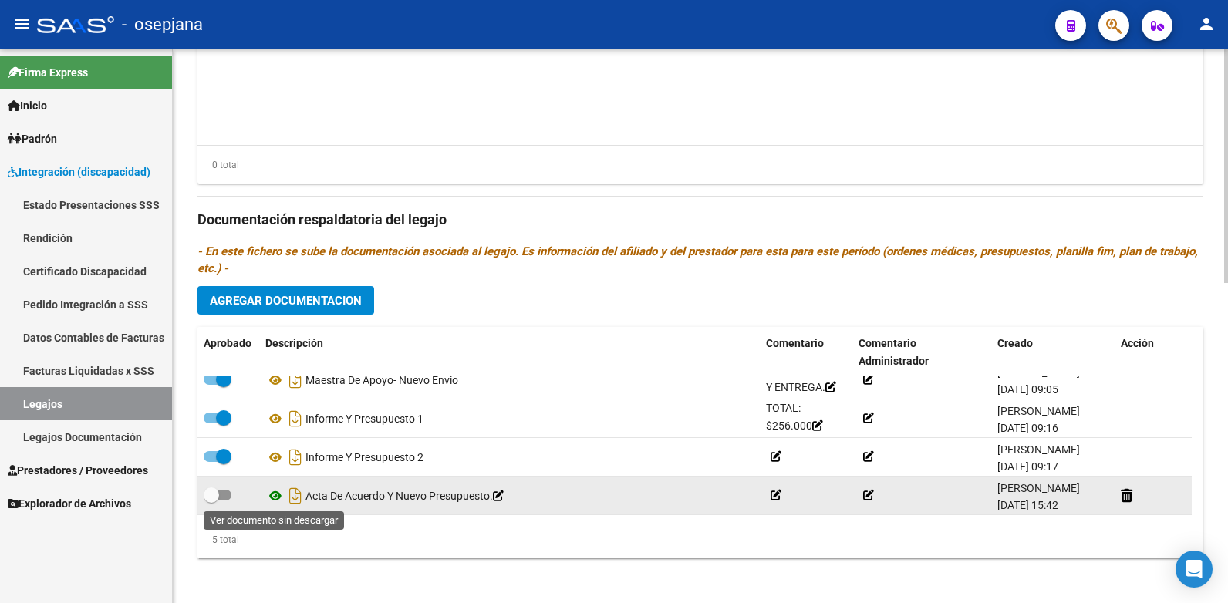
click at [278, 492] on icon at bounding box center [275, 496] width 20 height 19
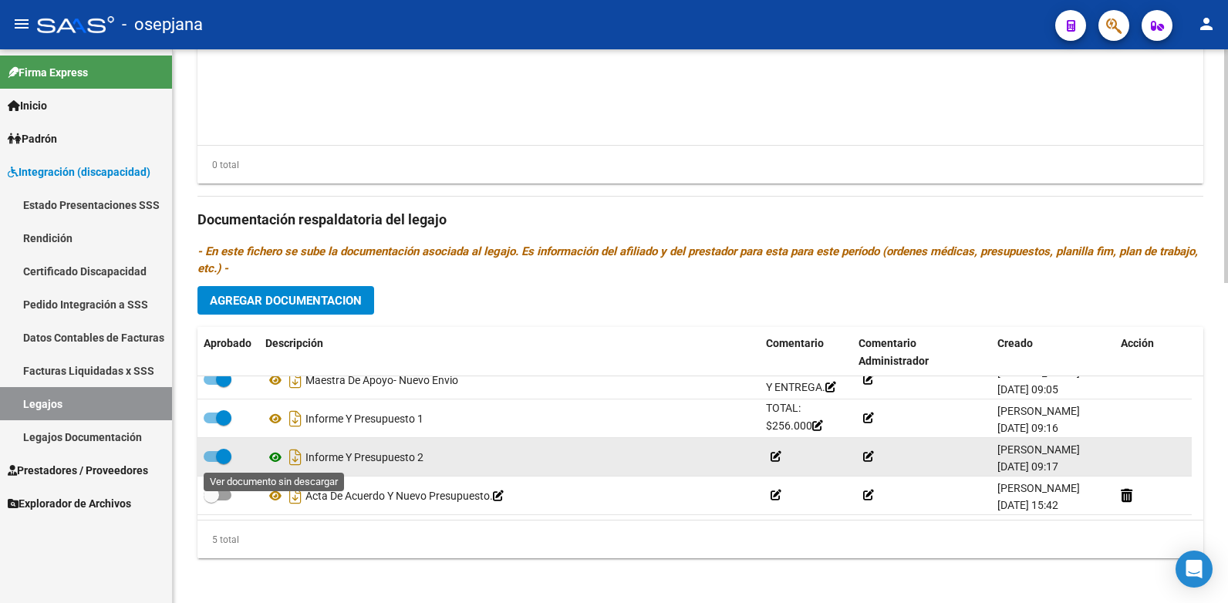
click at [275, 460] on icon at bounding box center [275, 457] width 20 height 19
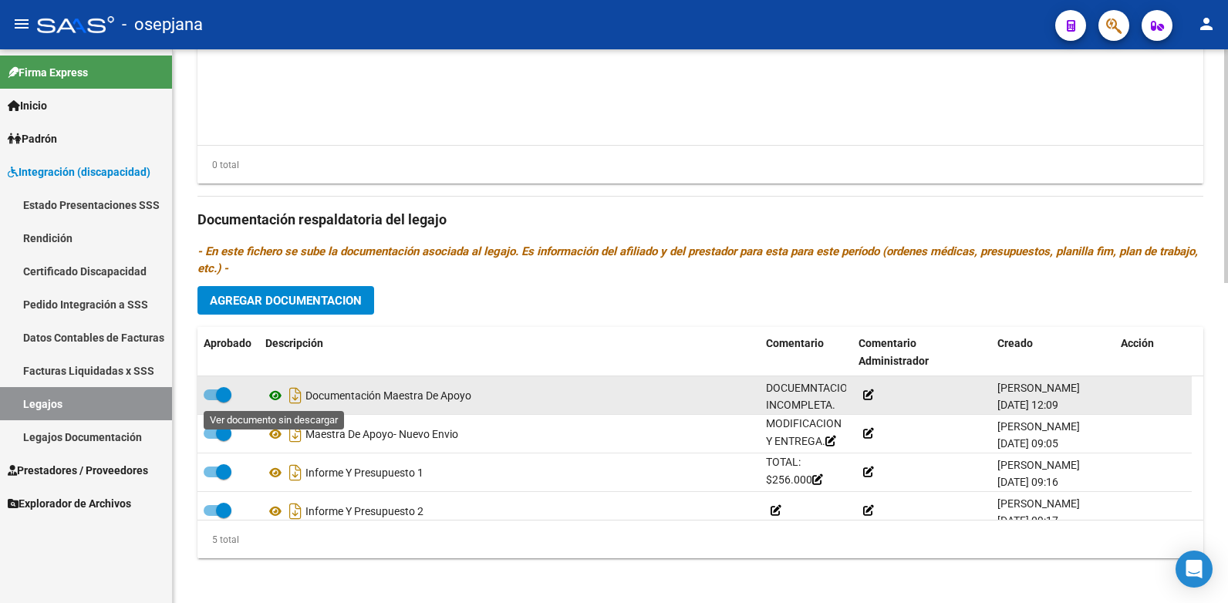
click at [273, 394] on icon at bounding box center [275, 395] width 20 height 19
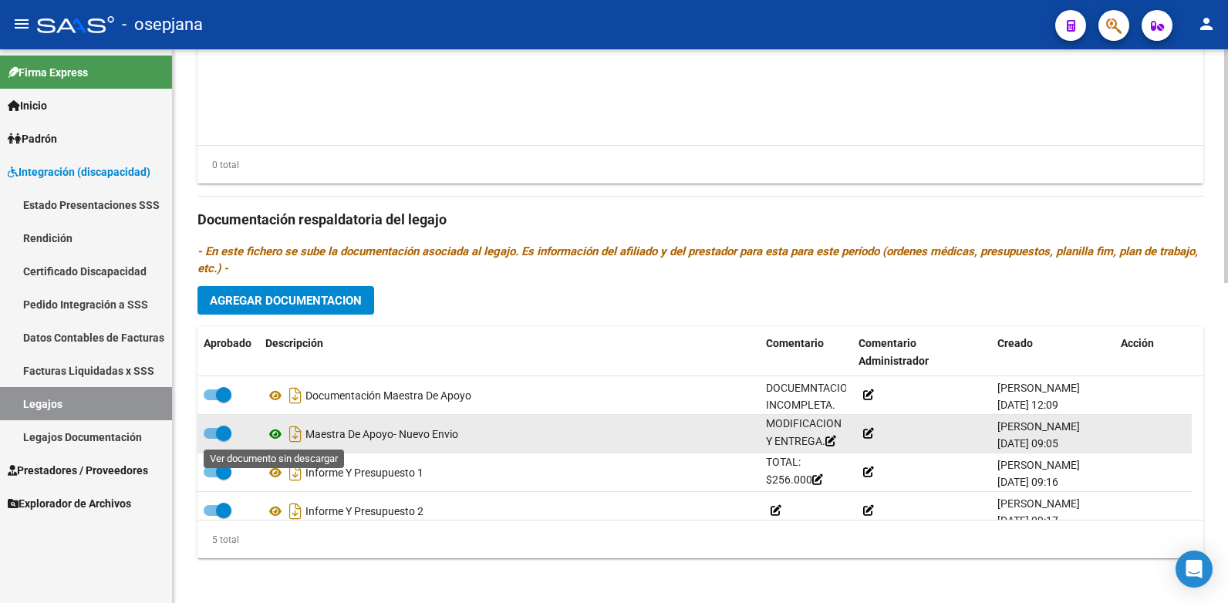
click at [277, 435] on icon at bounding box center [275, 434] width 20 height 19
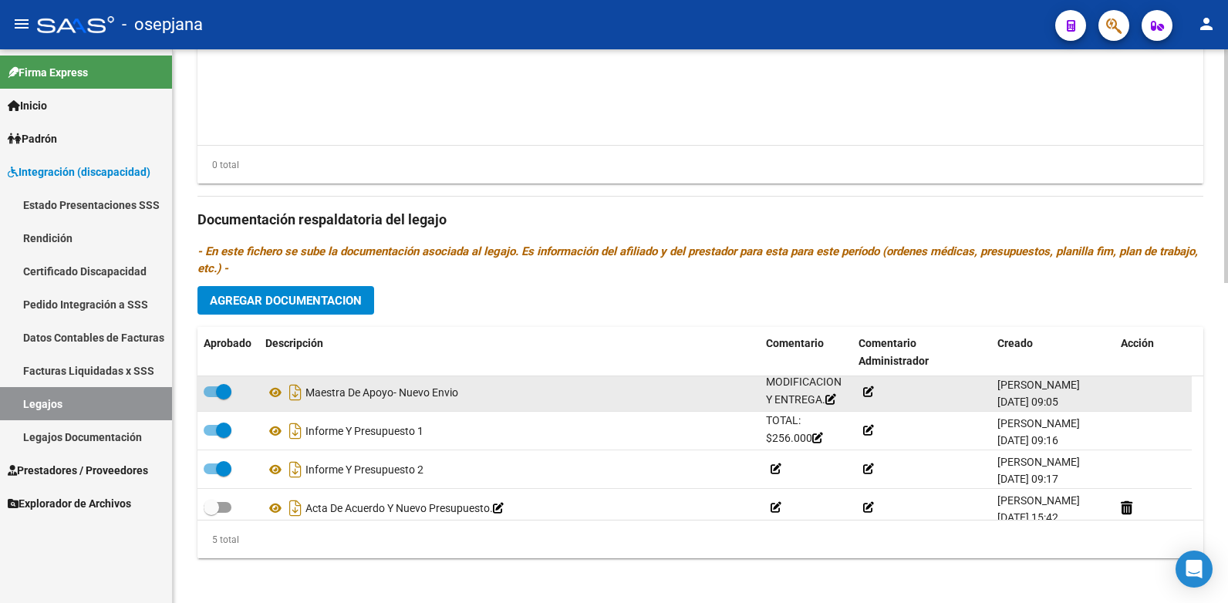
scroll to position [54, 0]
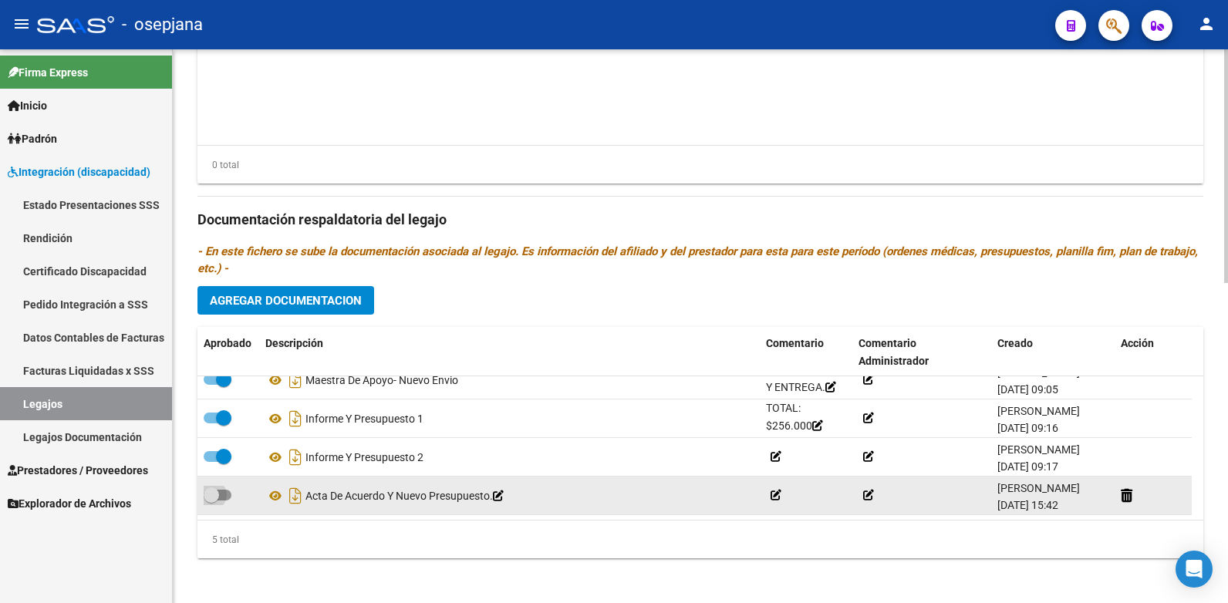
click at [221, 500] on label at bounding box center [218, 495] width 28 height 19
click at [211, 500] on input "checkbox" at bounding box center [211, 500] width 1 height 1
checkbox input "true"
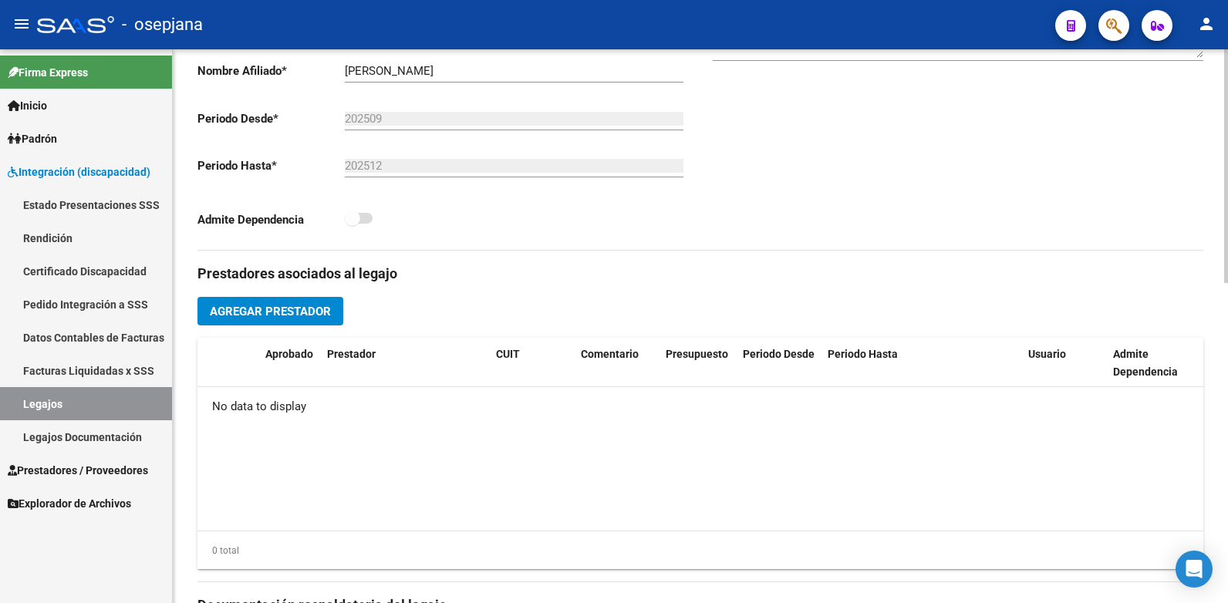
scroll to position [756, 0]
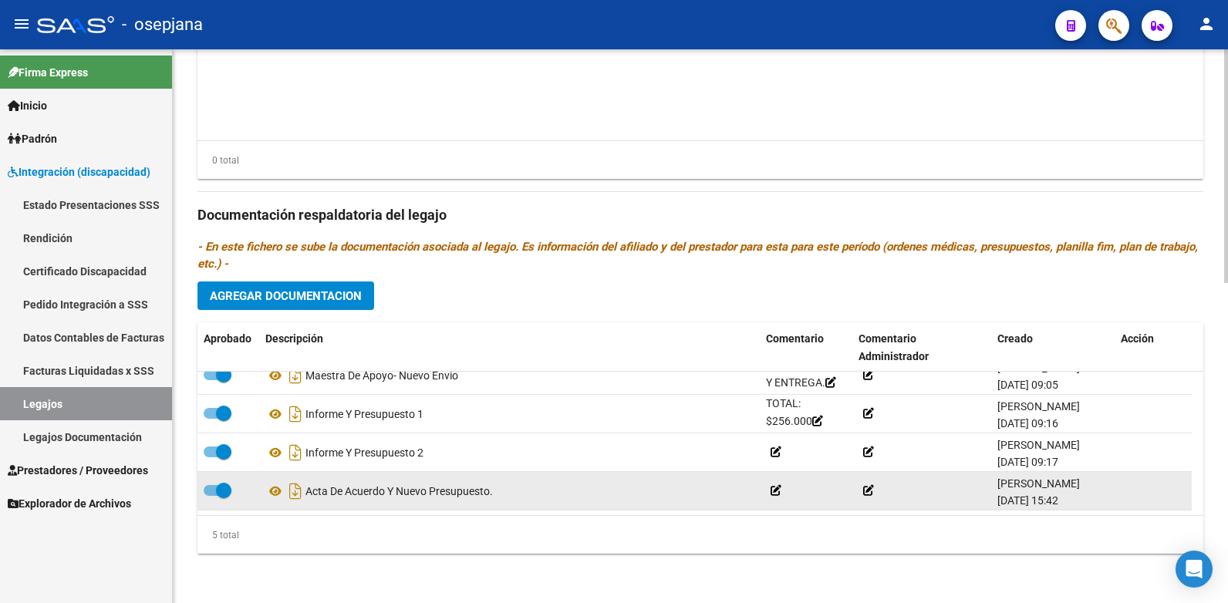
click at [773, 493] on icon at bounding box center [775, 490] width 11 height 11
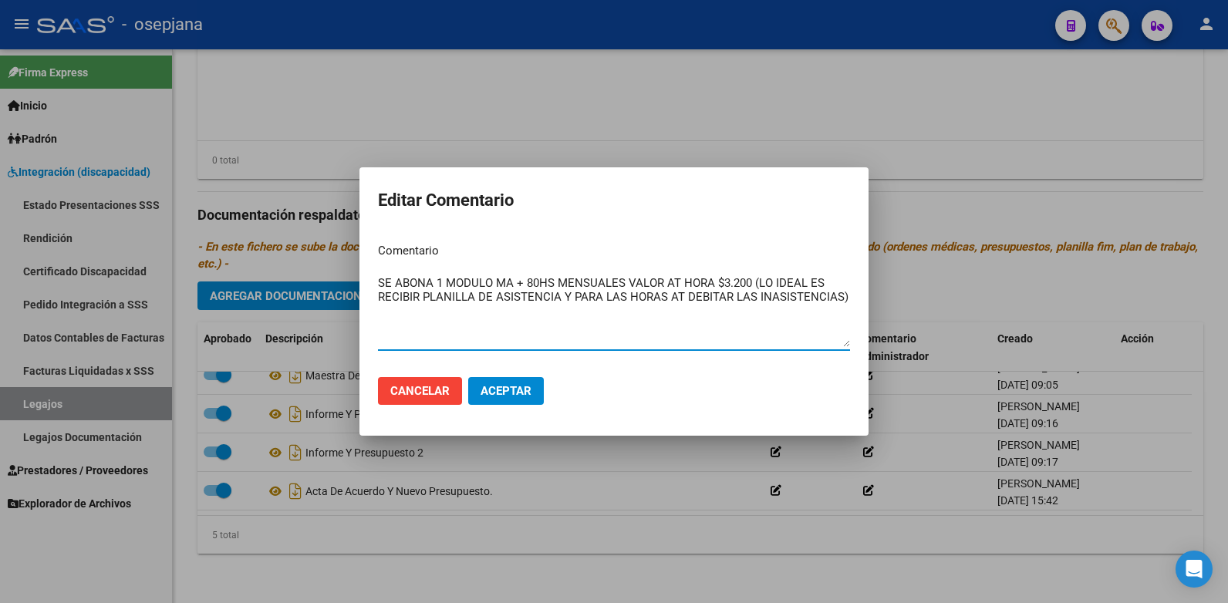
type textarea "SE ABONA 1 MODULO MA + 80HS MENSUALES VALOR AT HORA $3.200 (LO IDEAL ES RECIBIR…"
click at [500, 392] on span "Aceptar" at bounding box center [505, 391] width 51 height 14
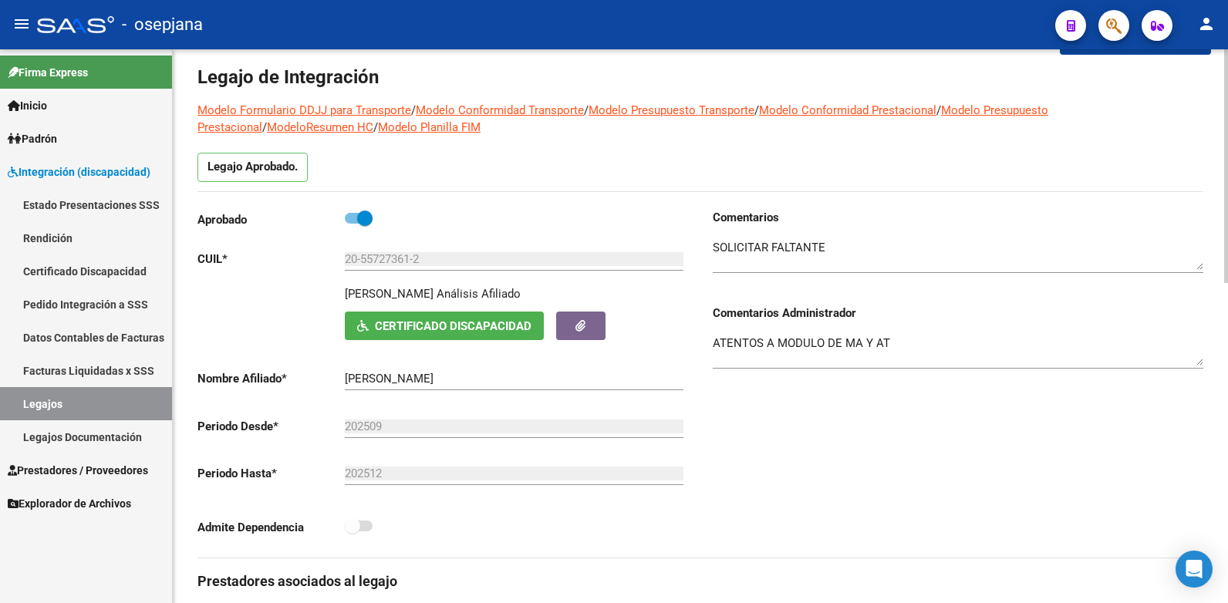
scroll to position [0, 0]
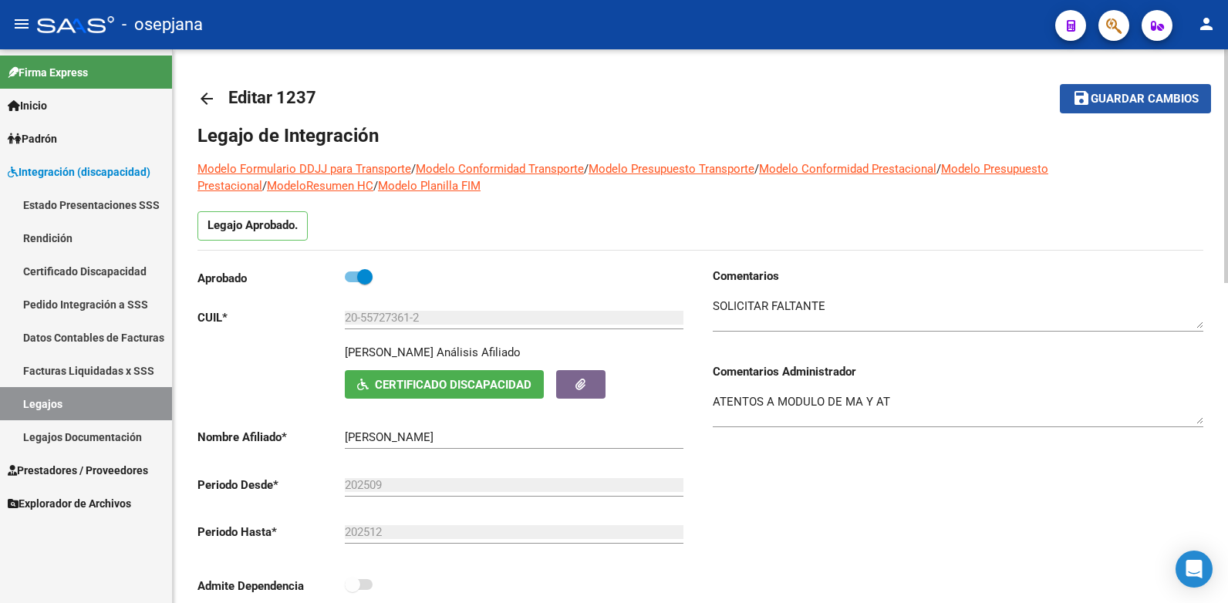
drag, startPoint x: 1167, startPoint y: 100, endPoint x: 929, endPoint y: 58, distance: 241.2
click at [1167, 100] on span "Guardar cambios" at bounding box center [1144, 100] width 108 height 14
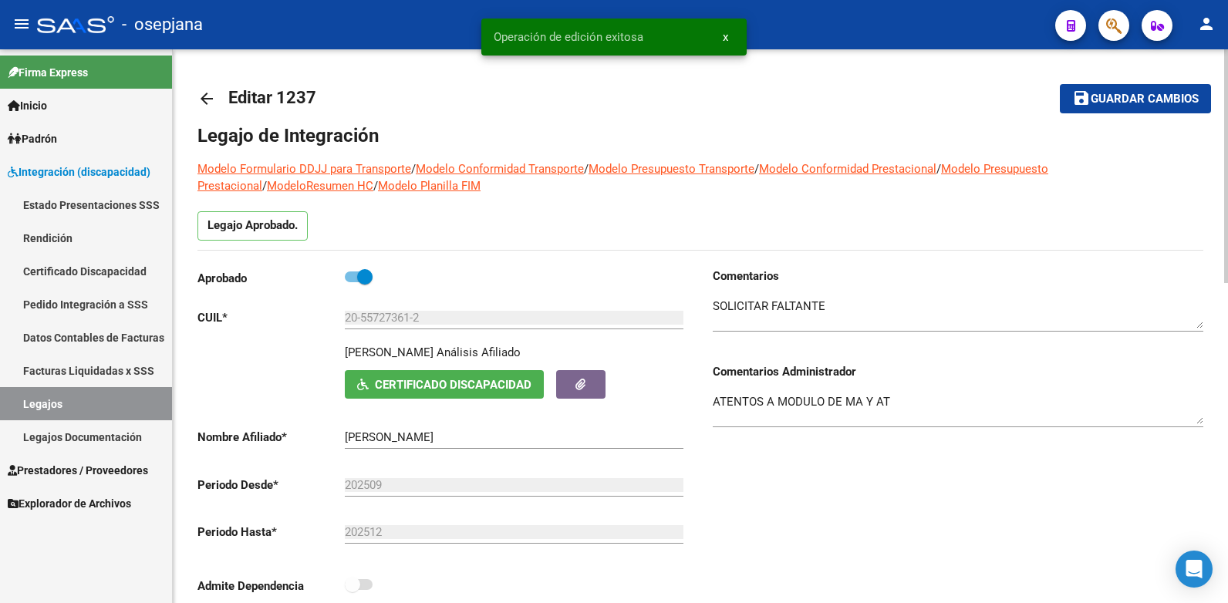
click at [206, 89] on mat-icon "arrow_back" at bounding box center [206, 98] width 19 height 19
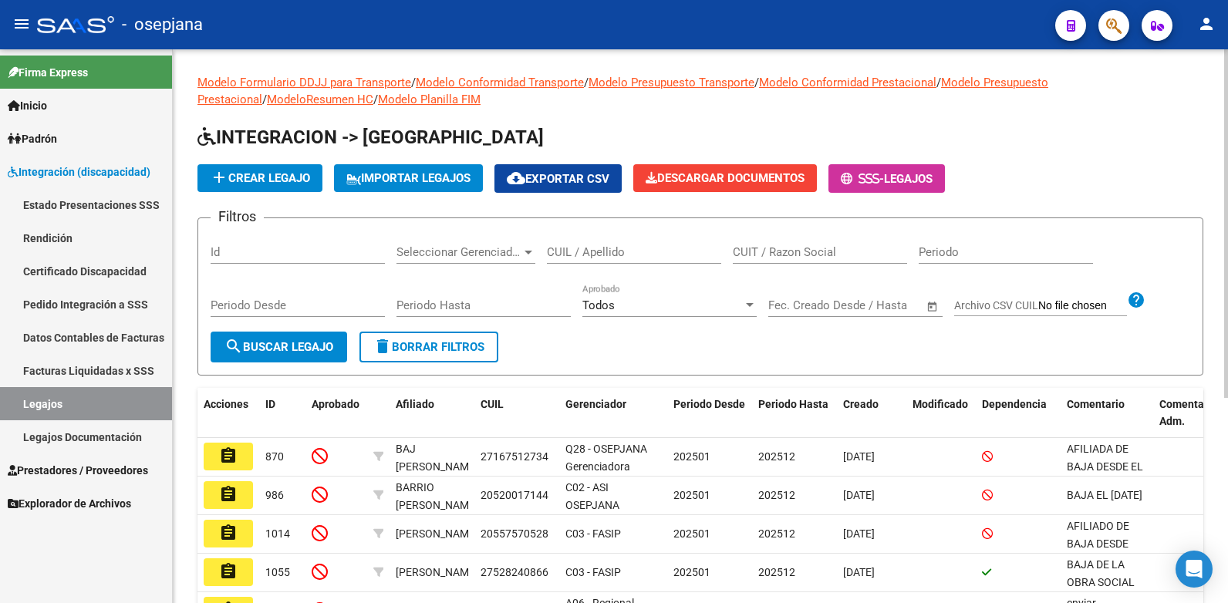
click at [608, 254] on input "CUIL / Apellido" at bounding box center [634, 252] width 174 height 14
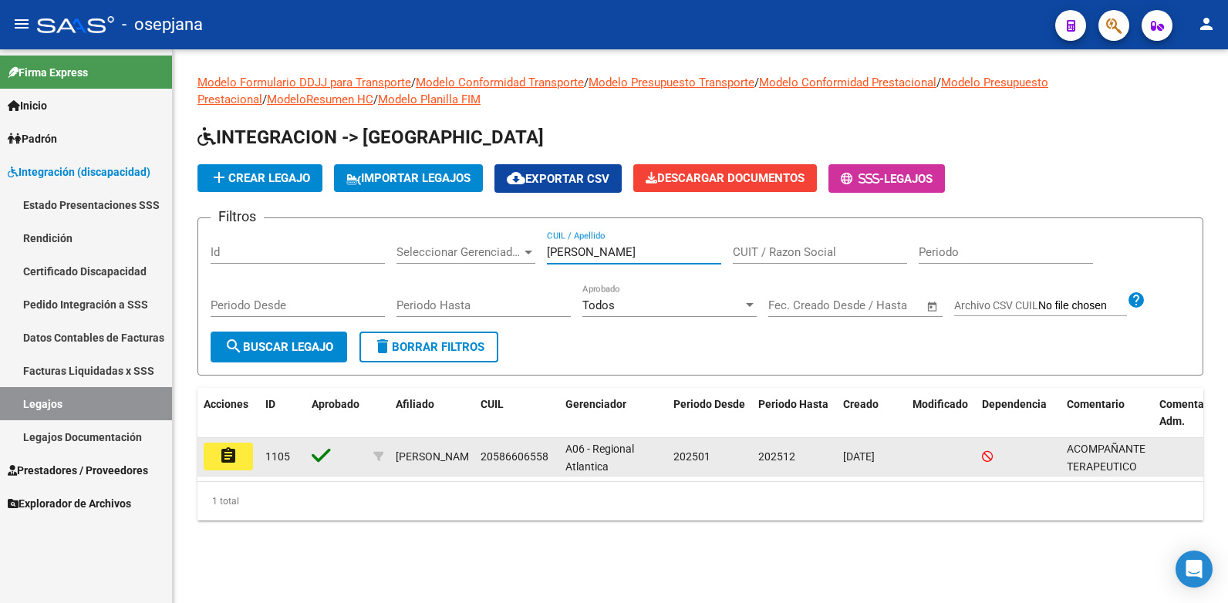
type input "[PERSON_NAME]"
click at [242, 460] on button "assignment" at bounding box center [228, 457] width 49 height 28
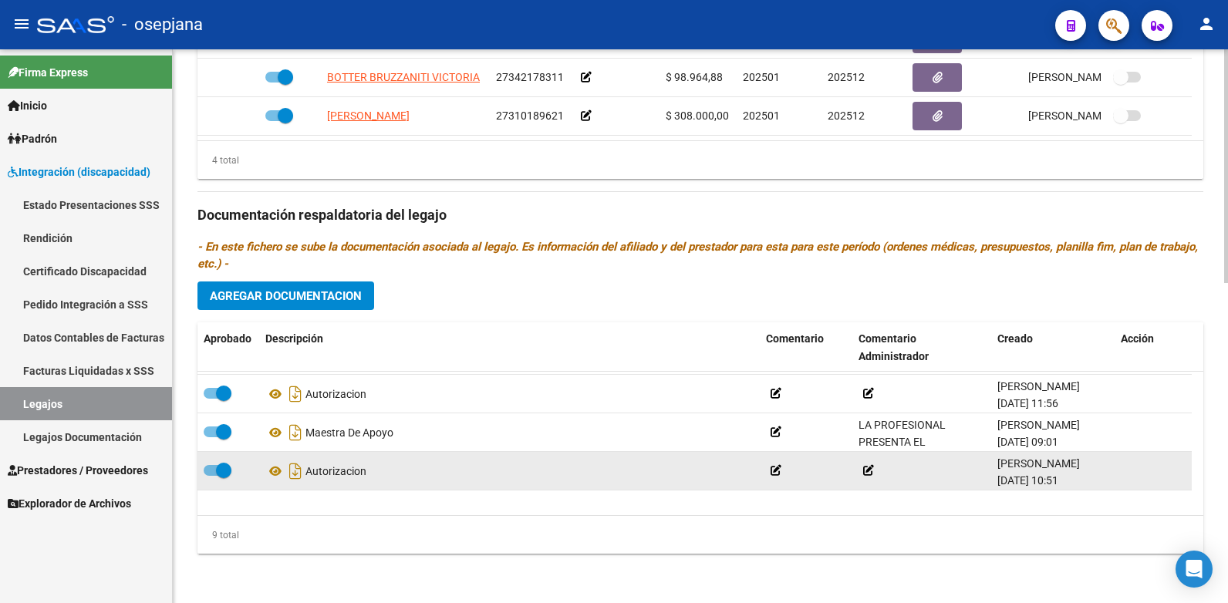
scroll to position [208, 0]
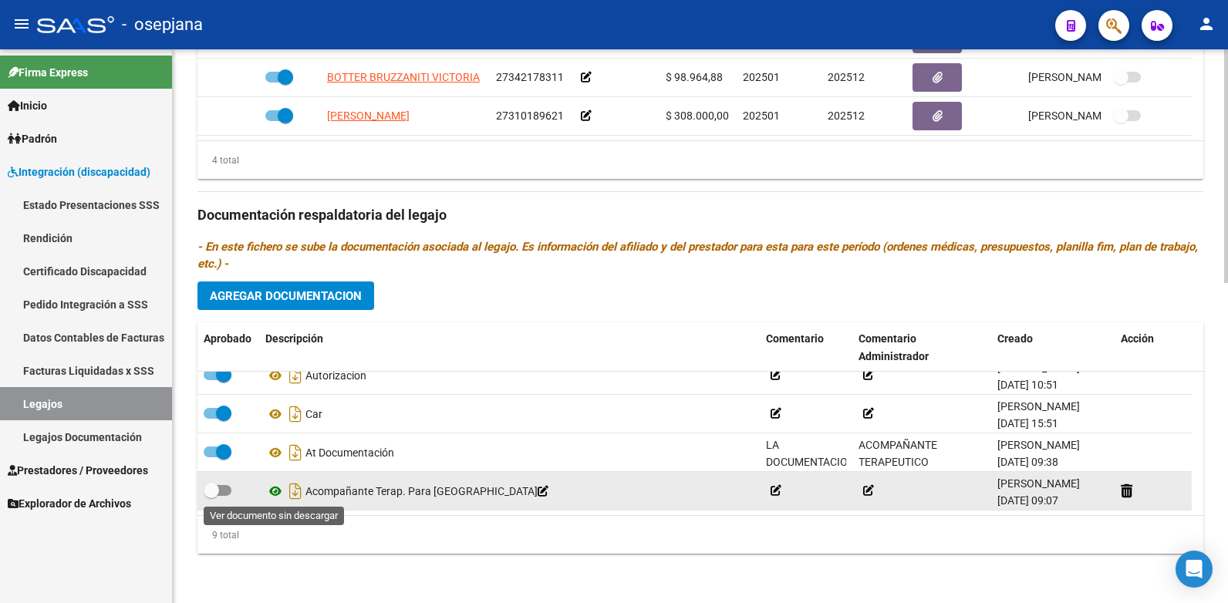
click at [270, 491] on icon at bounding box center [275, 491] width 20 height 19
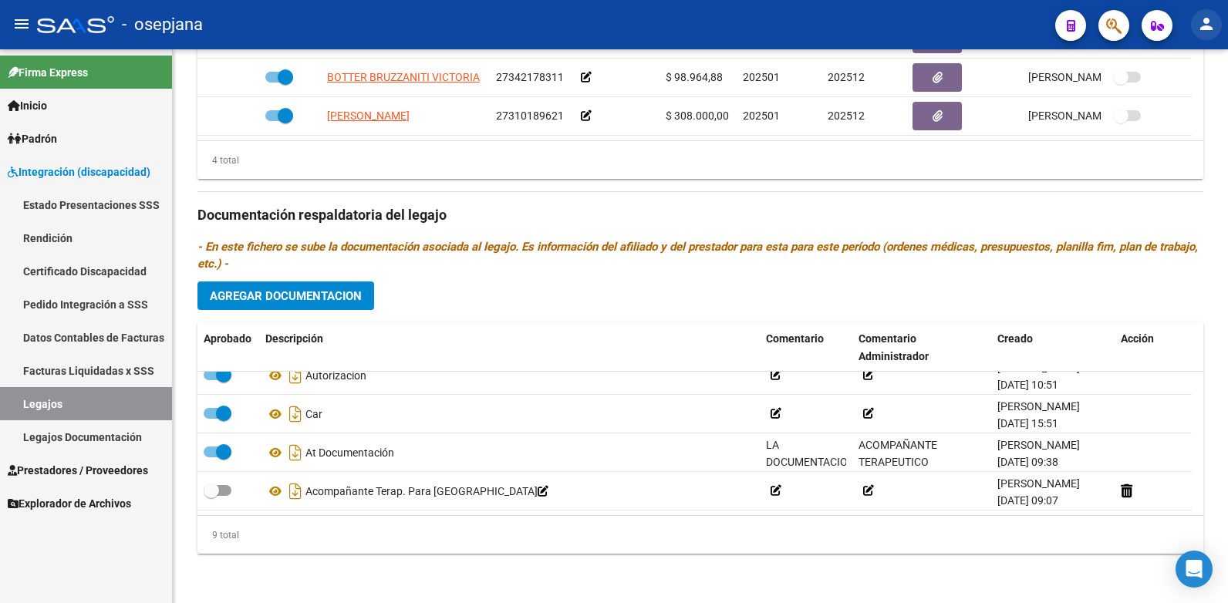
click at [1202, 25] on mat-icon "person" at bounding box center [1206, 24] width 19 height 19
click at [1187, 98] on button "exit_to_app Salir" at bounding box center [1174, 101] width 94 height 37
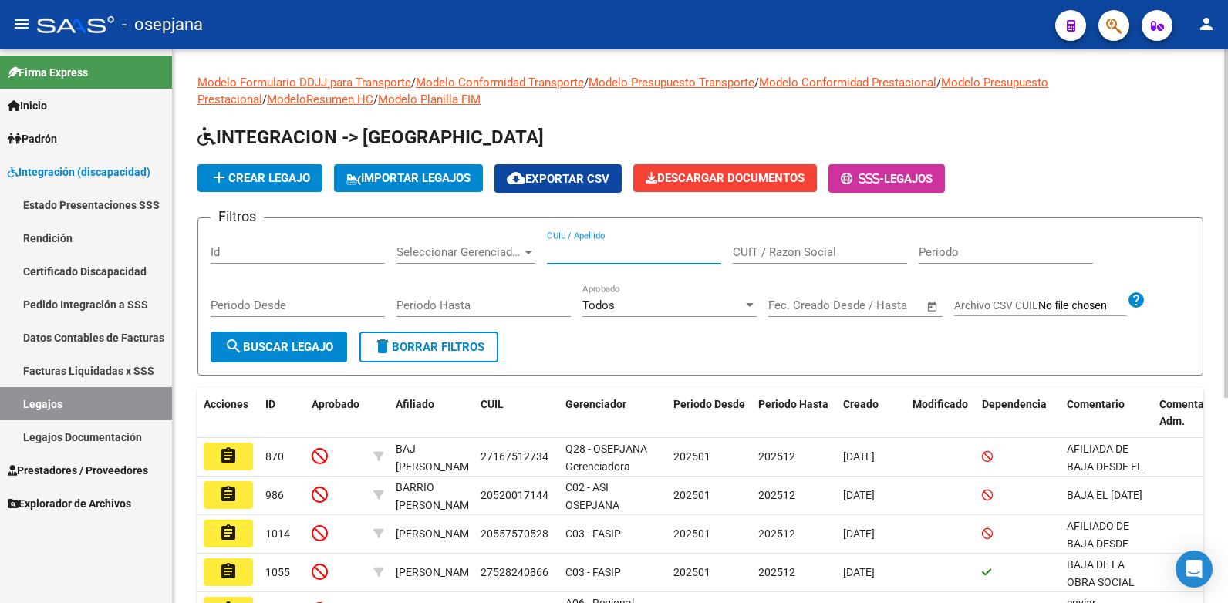
click at [586, 251] on input "CUIL / Apellido" at bounding box center [634, 252] width 174 height 14
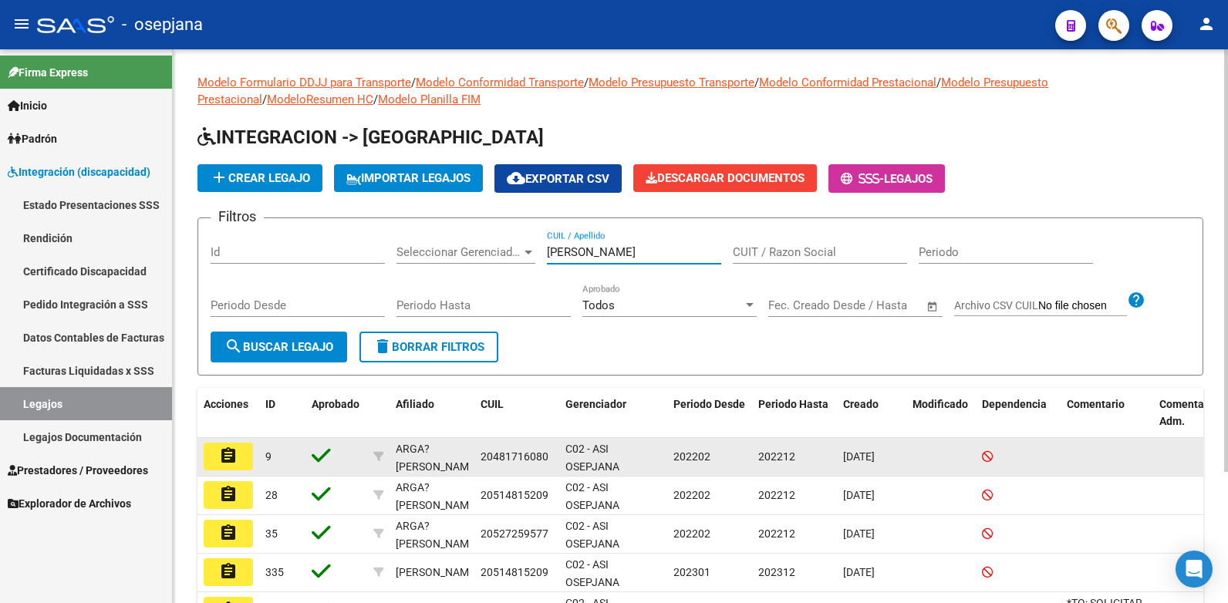
type input "argañaraz"
click at [230, 455] on mat-icon "assignment" at bounding box center [228, 455] width 19 height 19
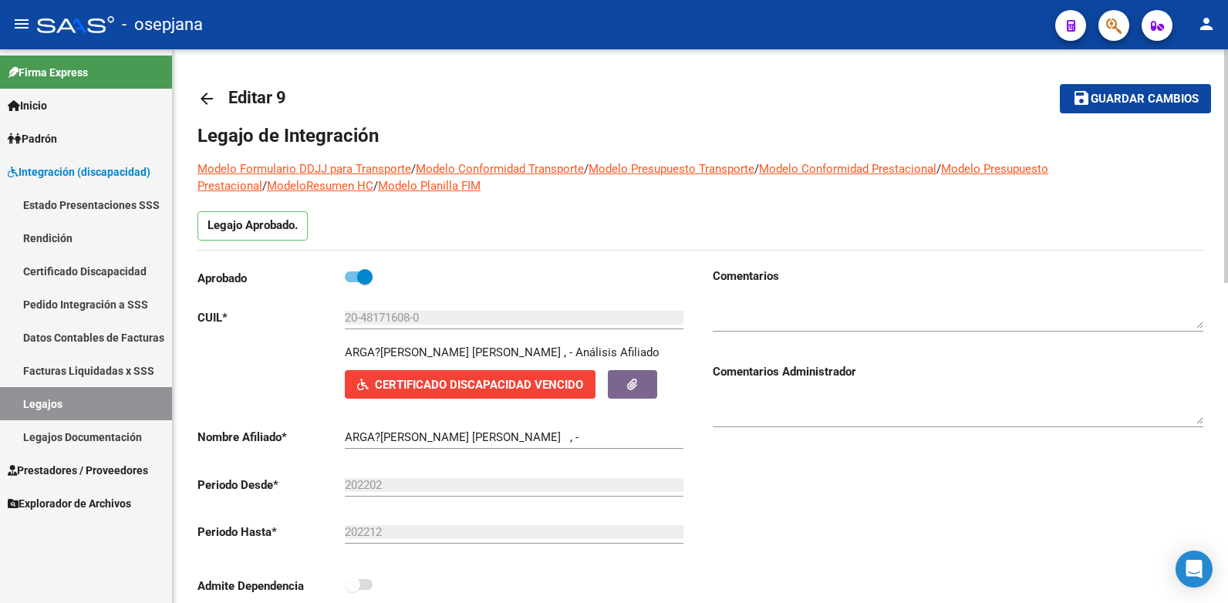
type input "ARGAÑARAZ ALAN DYLAN ANDREW"
click at [429, 383] on span "Certificado Discapacidad Vencido" at bounding box center [479, 385] width 208 height 14
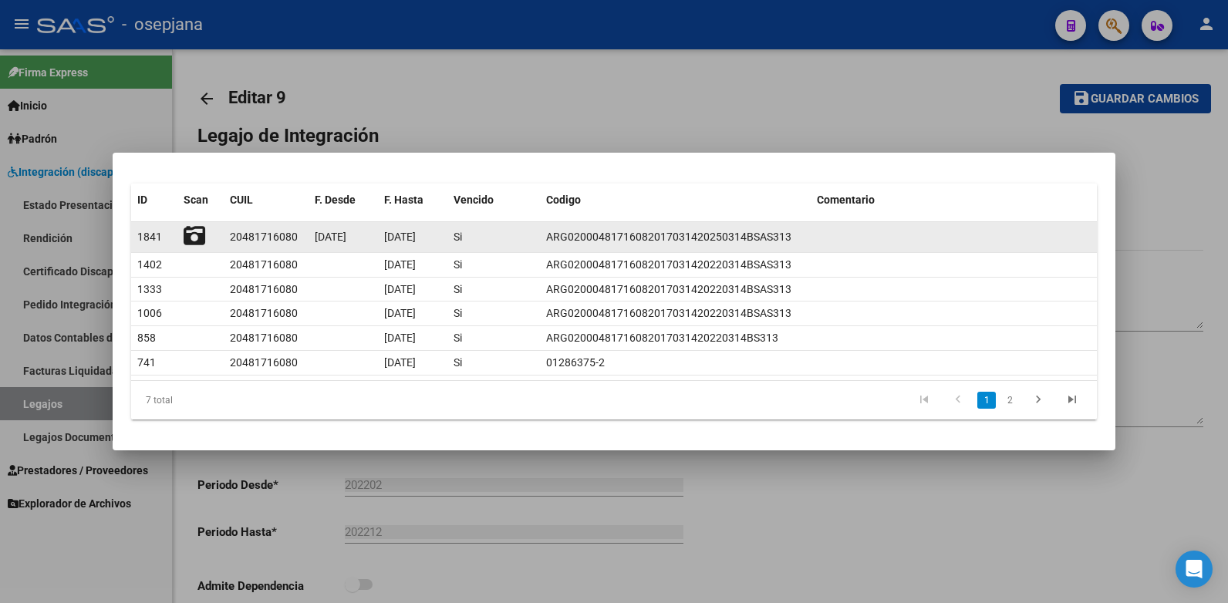
click at [200, 236] on icon at bounding box center [195, 236] width 22 height 22
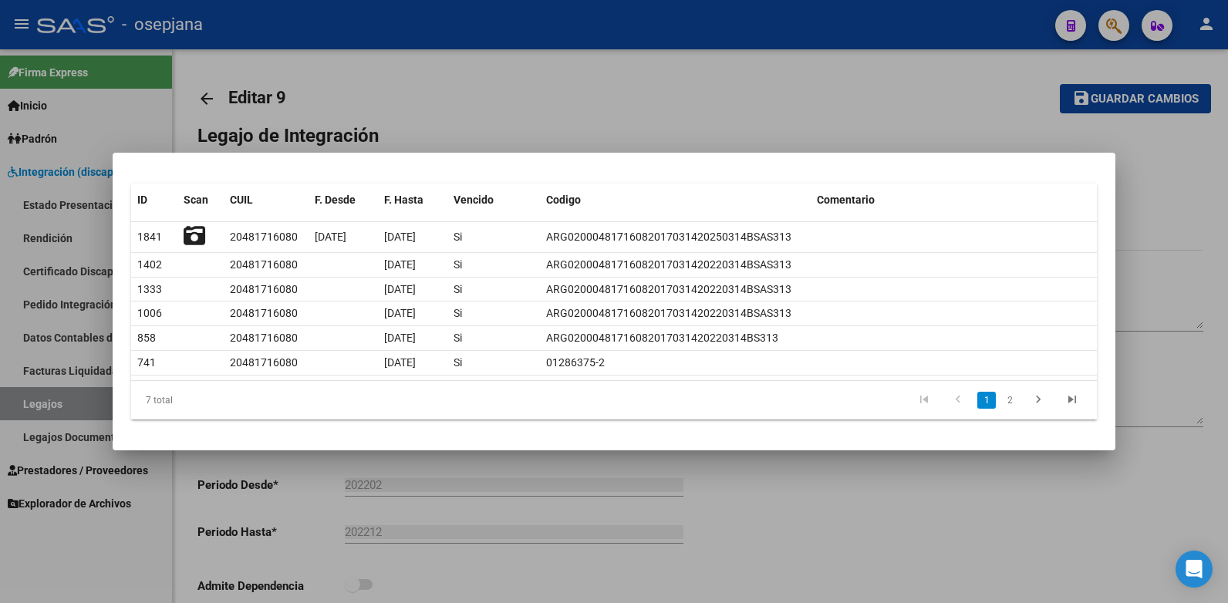
click at [883, 137] on div at bounding box center [614, 301] width 1228 height 603
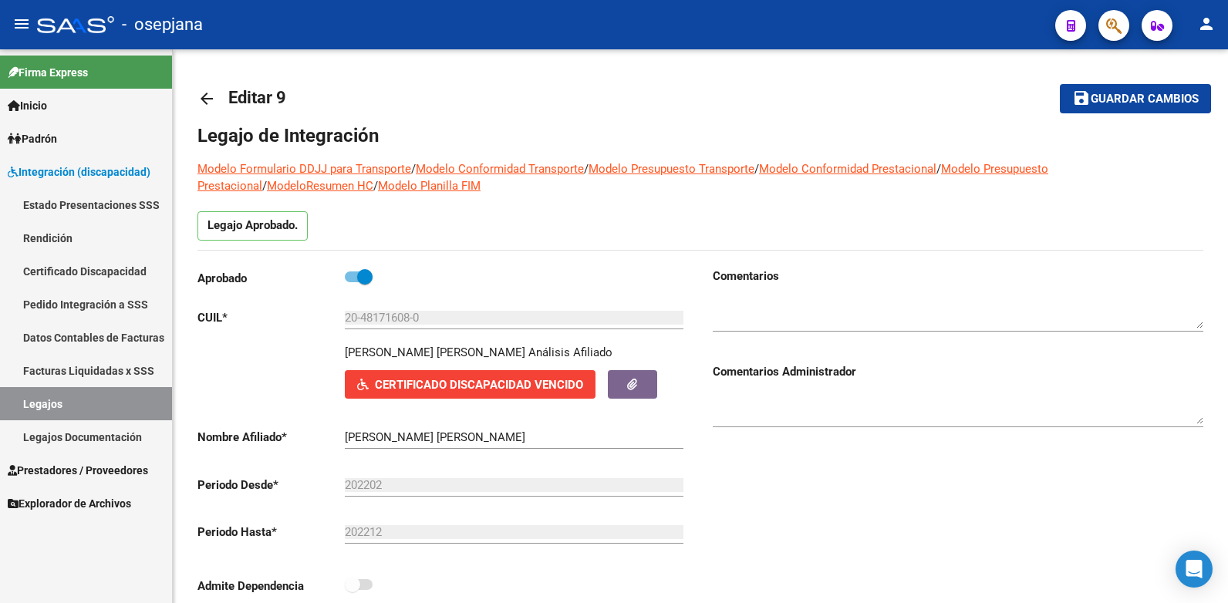
click at [1207, 25] on mat-icon "person" at bounding box center [1206, 24] width 19 height 19
click at [1180, 100] on button "exit_to_app Salir" at bounding box center [1174, 101] width 94 height 37
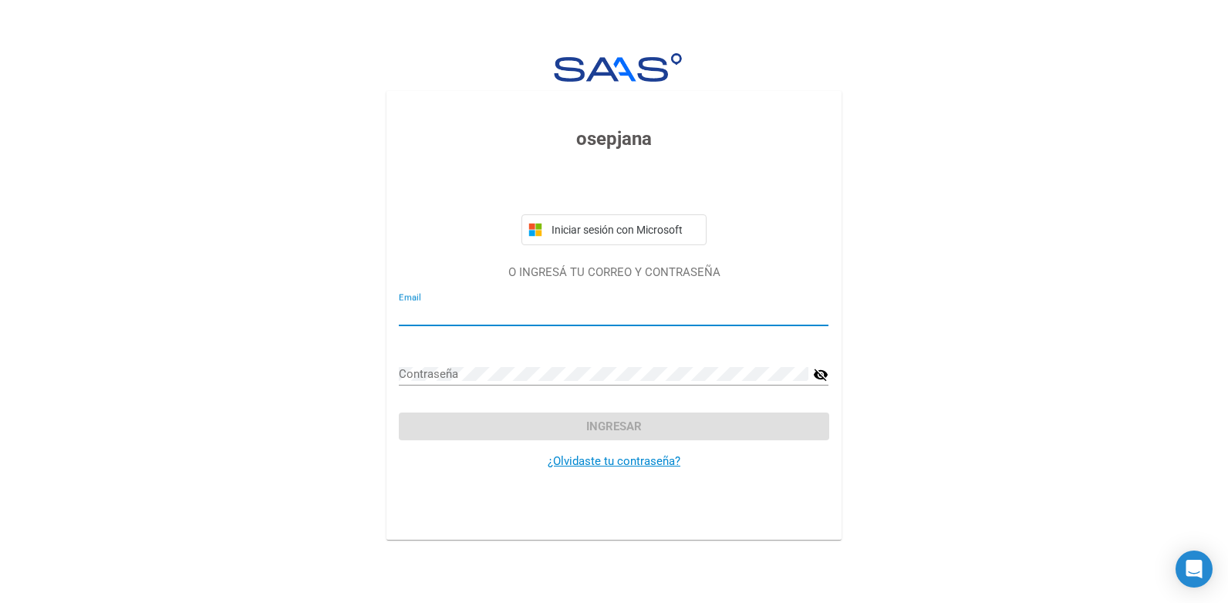
type input "legajosdiscapacidad@osepjana.org.ar"
